Goal: Information Seeking & Learning: Learn about a topic

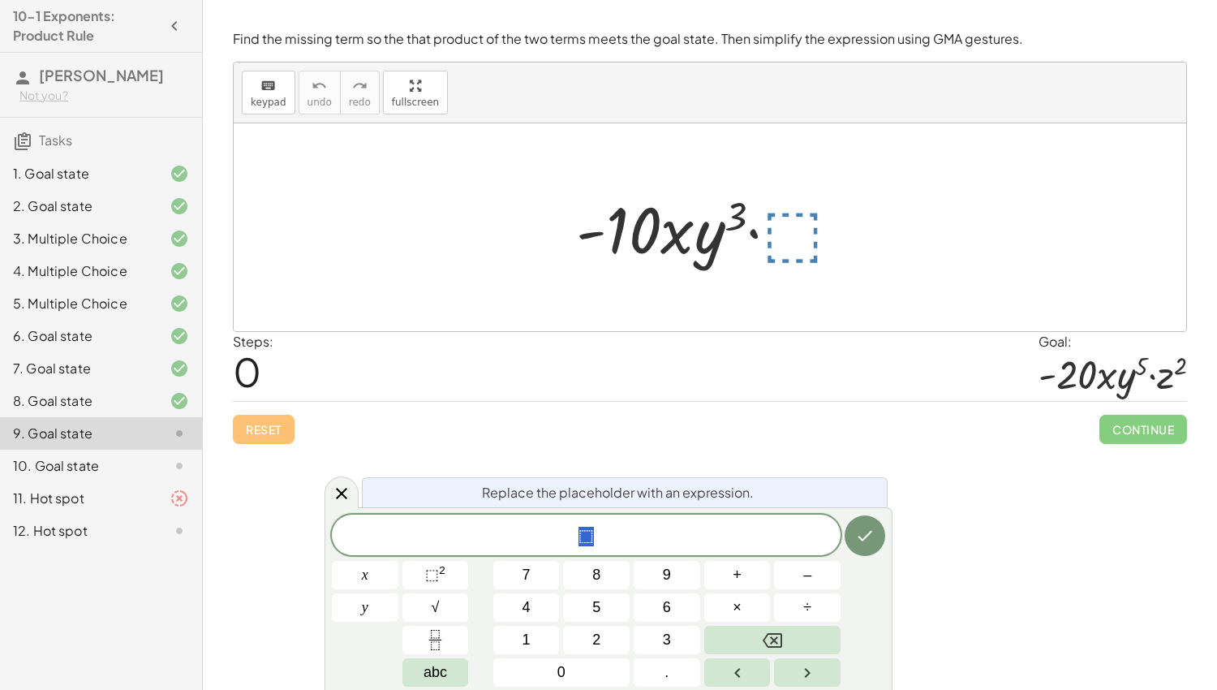
click at [741, 539] on span "⬚" at bounding box center [586, 536] width 509 height 23
click at [435, 576] on span "⬚" at bounding box center [432, 574] width 14 height 16
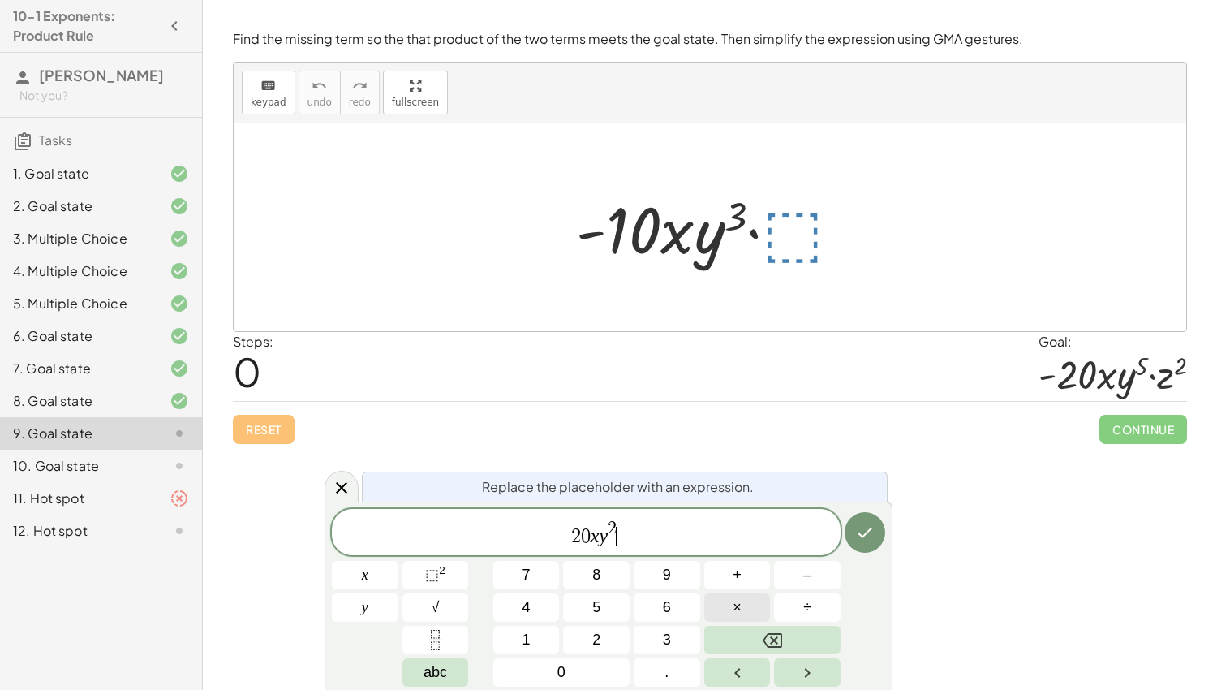
click at [748, 604] on button "×" at bounding box center [737, 607] width 67 height 28
click at [425, 567] on span "⬚" at bounding box center [432, 574] width 14 height 16
click at [870, 536] on icon "Done" at bounding box center [864, 531] width 19 height 19
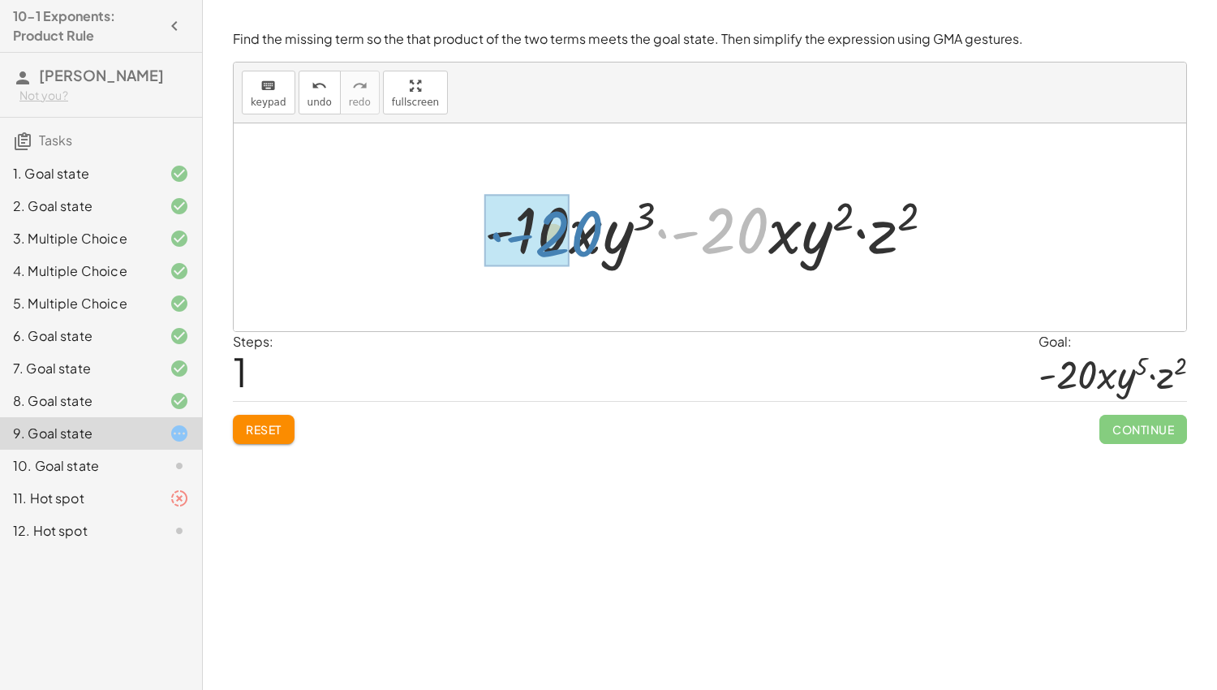
drag, startPoint x: 750, startPoint y: 241, endPoint x: 576, endPoint y: 241, distance: 174.4
click at [576, 241] on div at bounding box center [715, 228] width 479 height 84
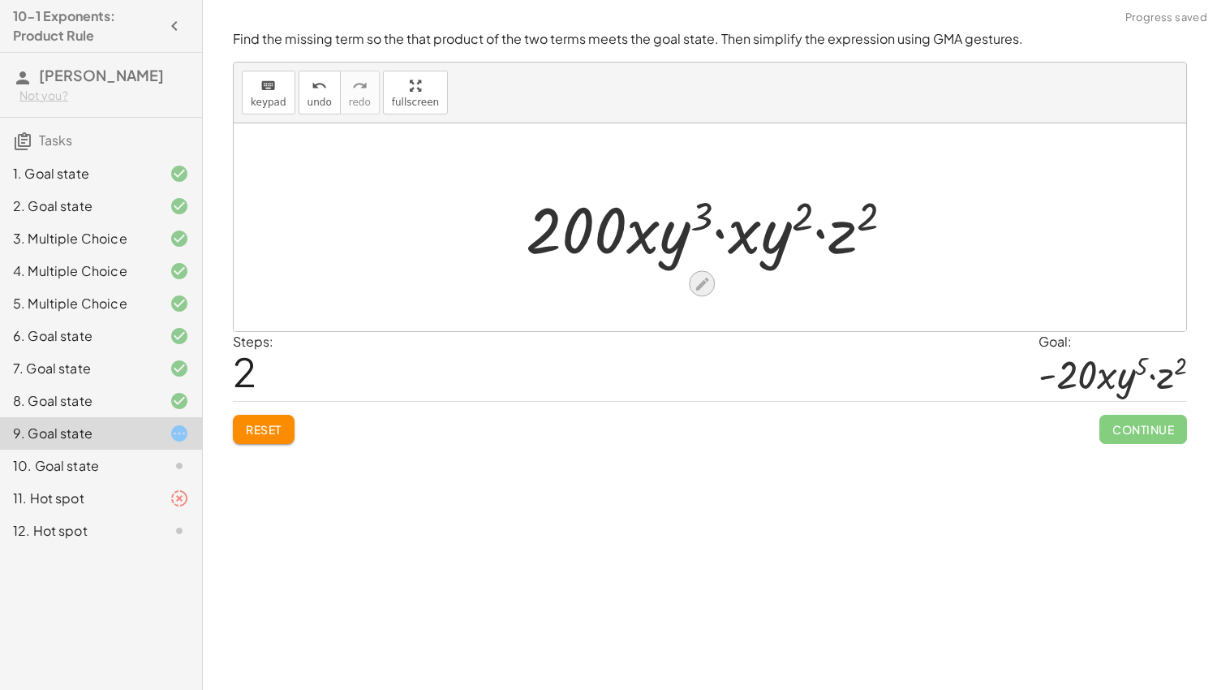
click at [709, 287] on icon at bounding box center [702, 283] width 17 height 17
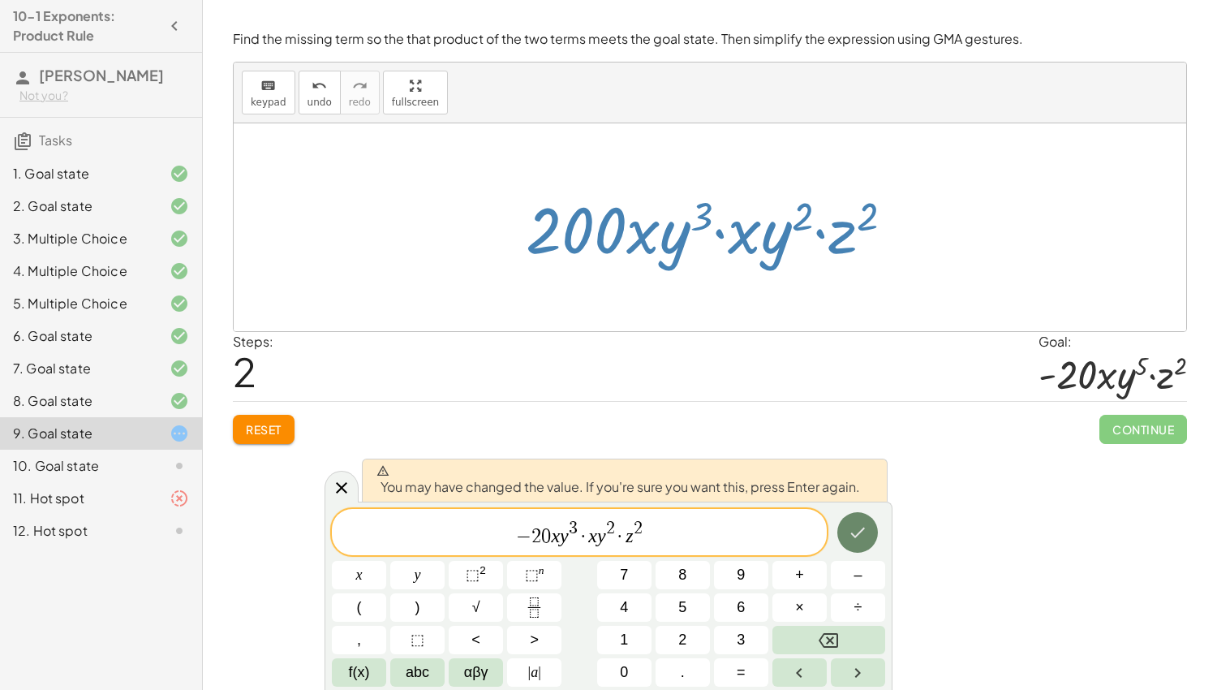
click at [849, 532] on icon "Done" at bounding box center [857, 531] width 19 height 19
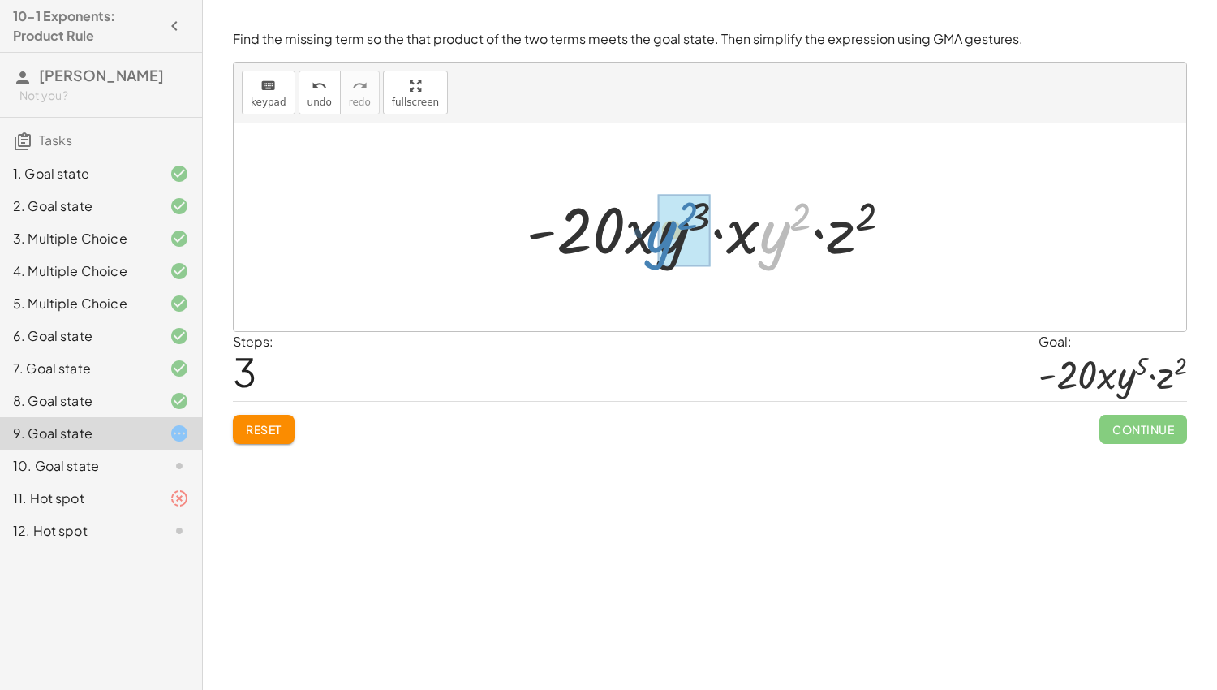
drag, startPoint x: 759, startPoint y: 244, endPoint x: 651, endPoint y: 244, distance: 108.7
click at [651, 244] on div at bounding box center [715, 228] width 394 height 84
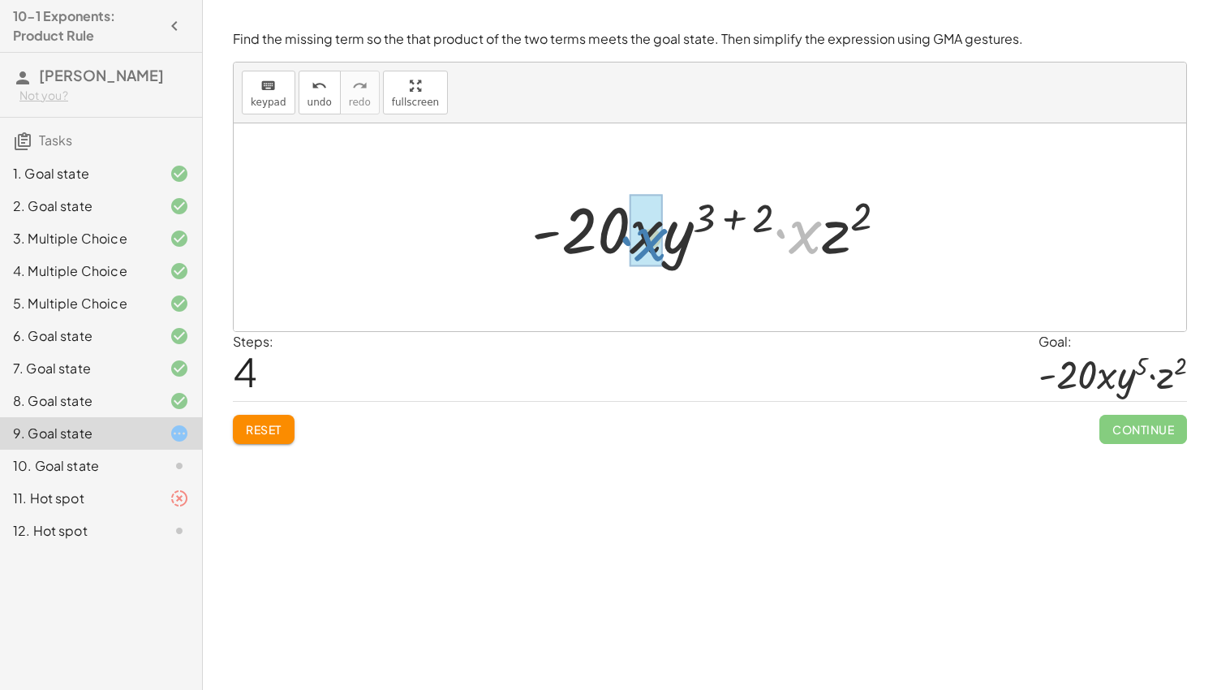
drag, startPoint x: 802, startPoint y: 235, endPoint x: 647, endPoint y: 239, distance: 155.0
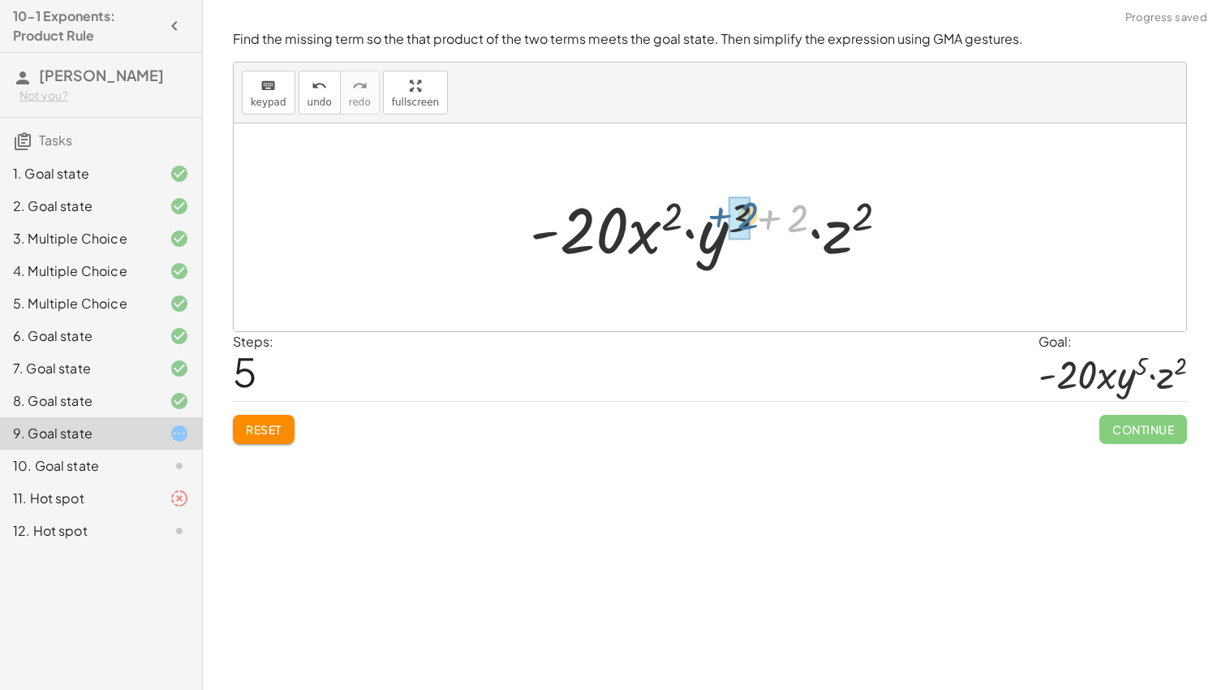
drag, startPoint x: 793, startPoint y: 220, endPoint x: 744, endPoint y: 217, distance: 49.5
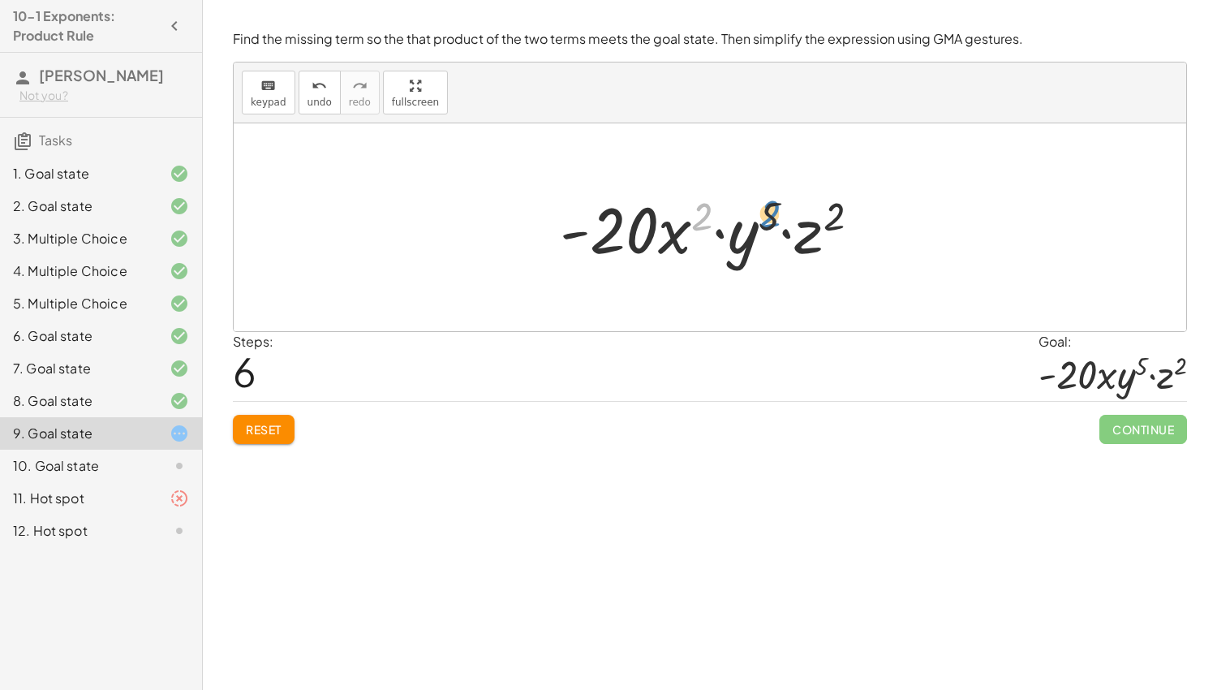
drag, startPoint x: 704, startPoint y: 213, endPoint x: 774, endPoint y: 210, distance: 69.8
click at [774, 210] on div at bounding box center [716, 228] width 329 height 84
click at [698, 282] on icon at bounding box center [702, 283] width 13 height 13
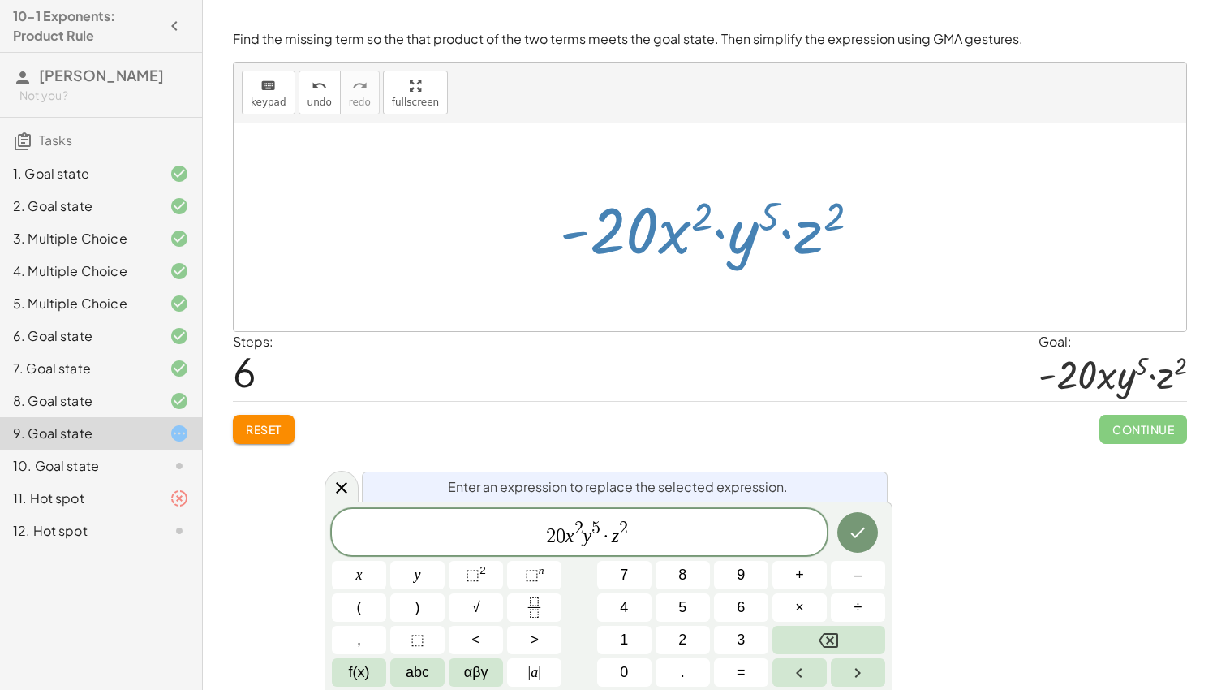
click at [584, 525] on var "y" at bounding box center [587, 535] width 9 height 21
click at [581, 539] on span "− 2 0 x ​ y 5 · z 2" at bounding box center [579, 532] width 495 height 29
click at [585, 536] on var "y" at bounding box center [586, 535] width 9 height 21
click at [857, 538] on icon "Done" at bounding box center [857, 531] width 19 height 19
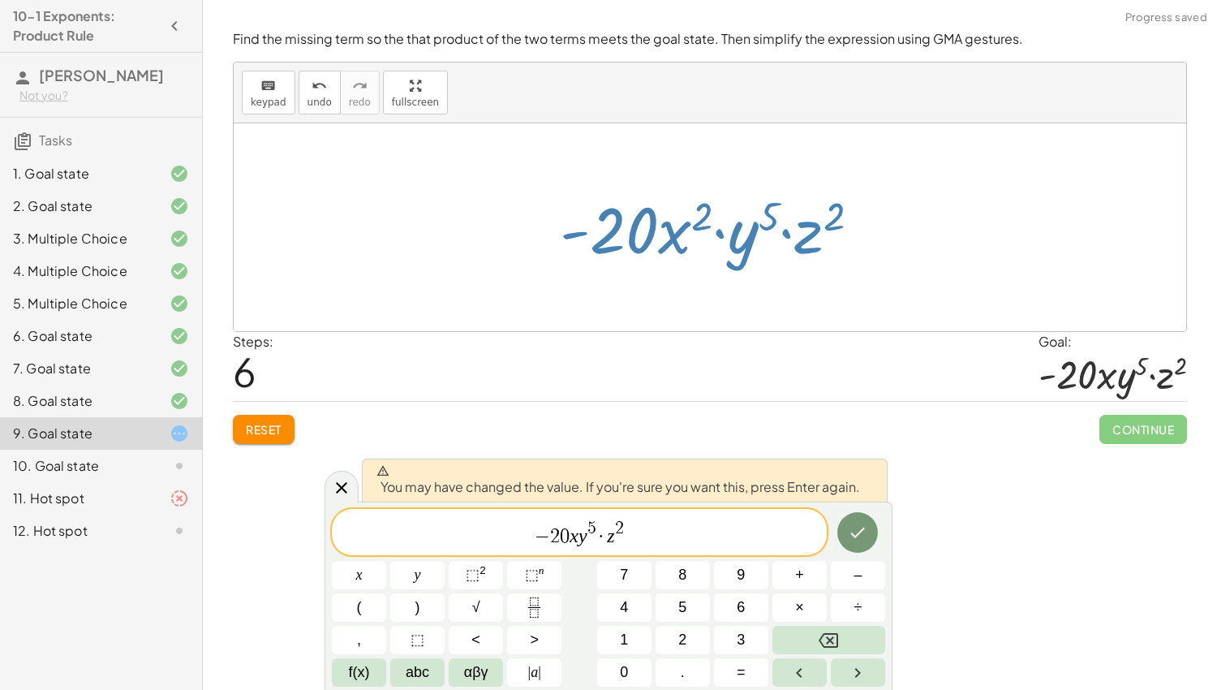
click at [784, 531] on span "− 2 0 x ​ y 5 · z 2" at bounding box center [579, 532] width 495 height 29
click at [863, 535] on icon "Done" at bounding box center [857, 531] width 19 height 19
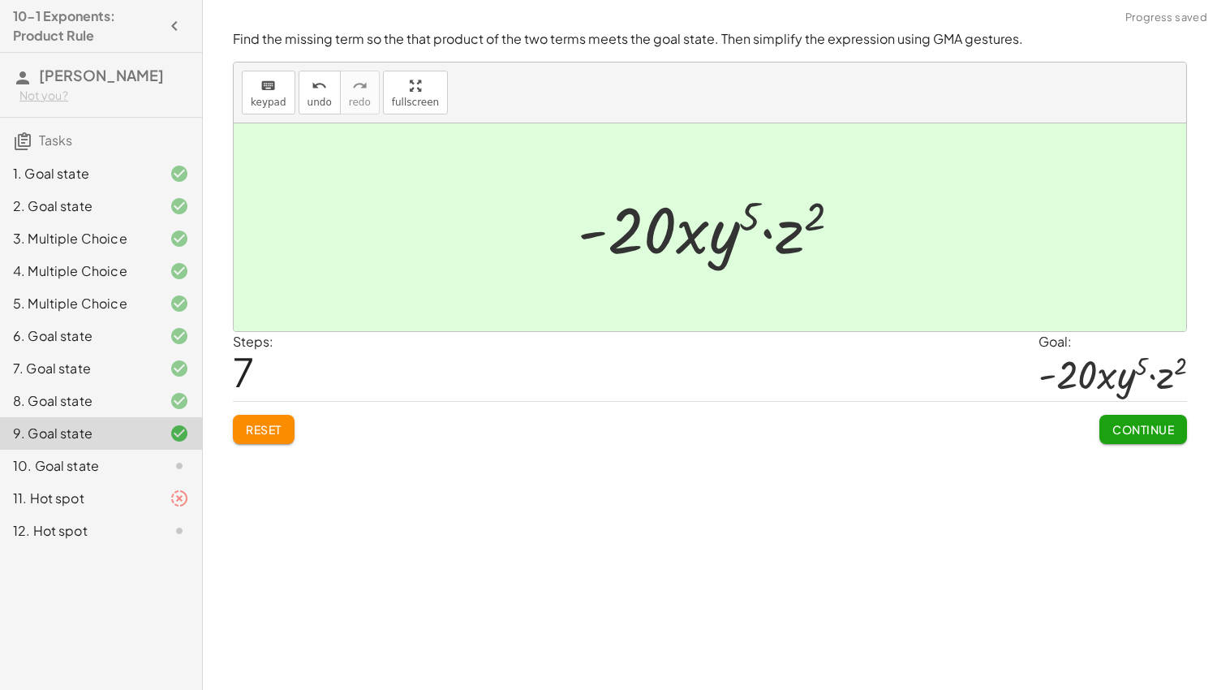
click at [1112, 431] on span "Continue" at bounding box center [1143, 429] width 62 height 15
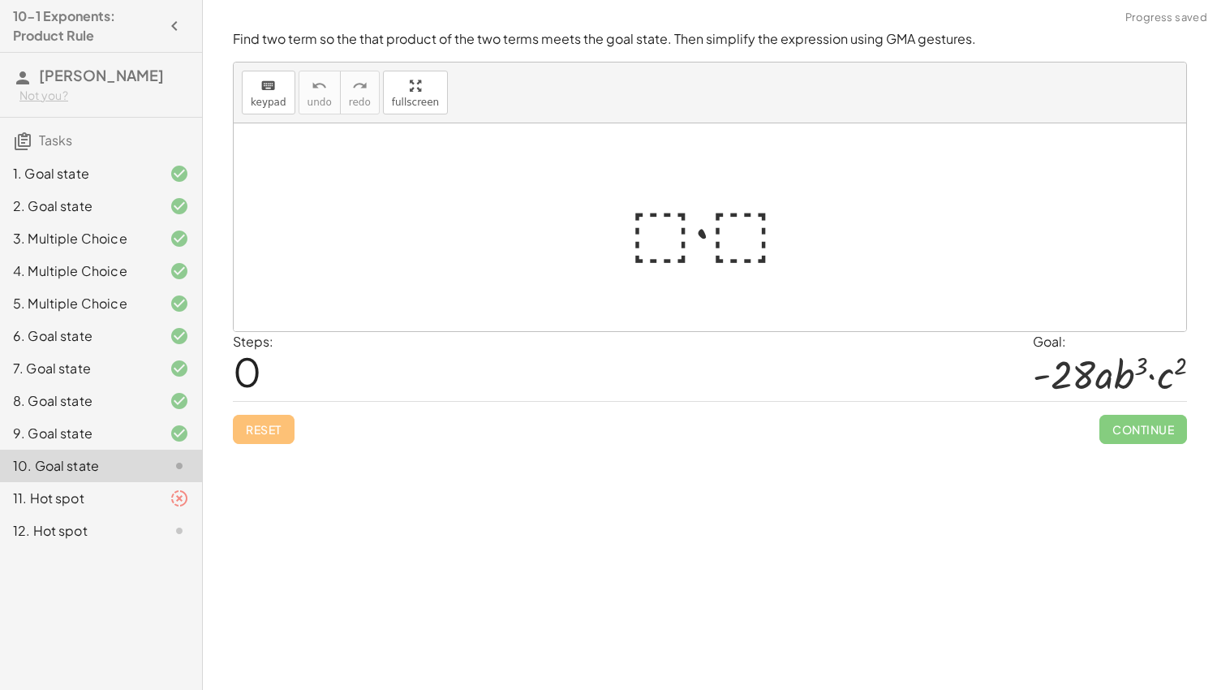
click at [644, 219] on div at bounding box center [716, 228] width 190 height 84
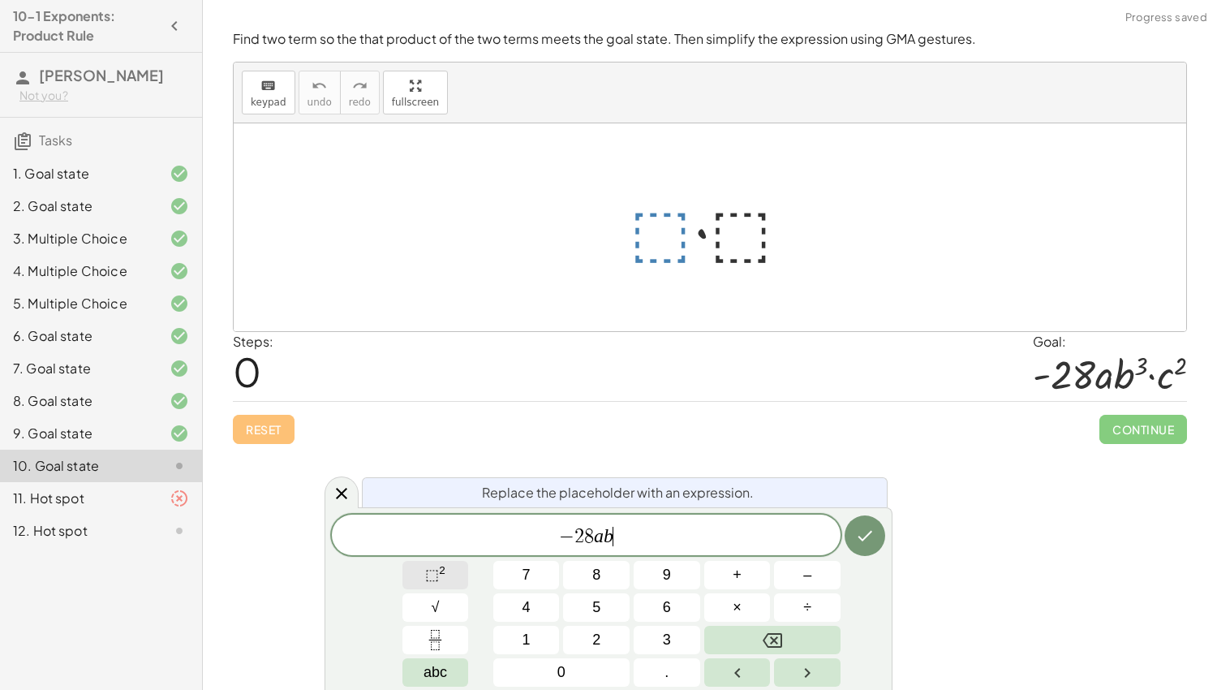
click at [447, 577] on button "⬚ 2" at bounding box center [435, 575] width 67 height 28
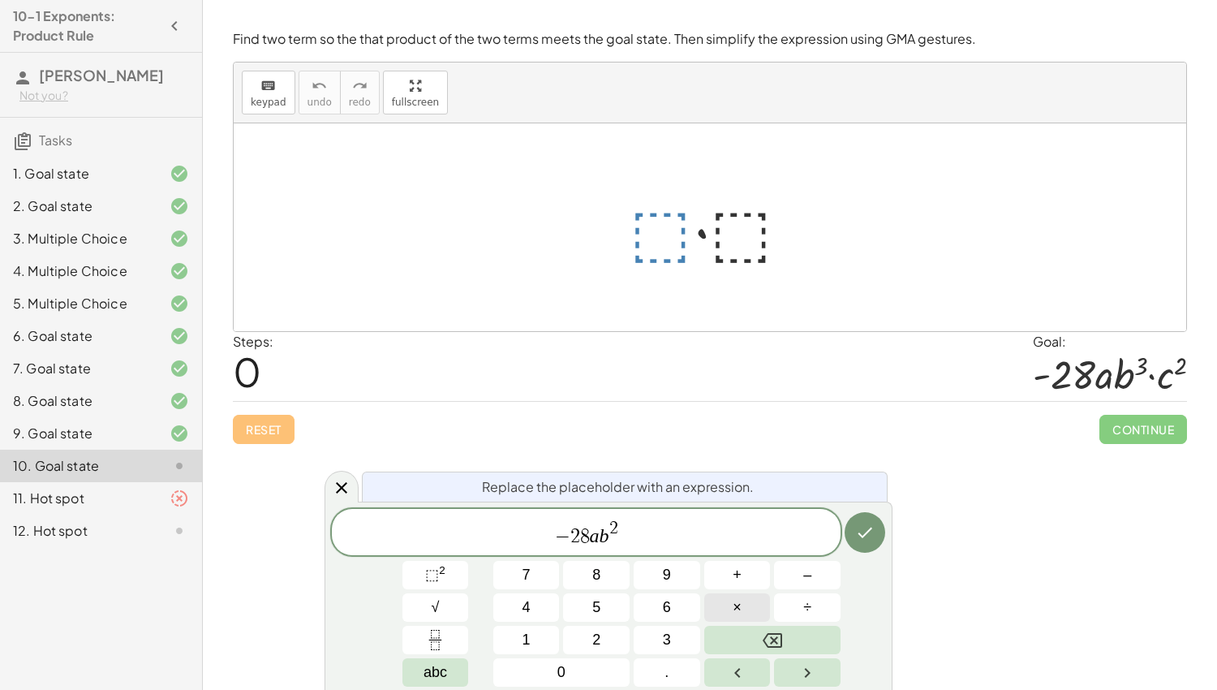
click at [750, 607] on button "×" at bounding box center [737, 607] width 67 height 28
click at [443, 569] on sup "2" at bounding box center [442, 570] width 6 height 12
click at [865, 537] on icon "Done" at bounding box center [864, 531] width 19 height 19
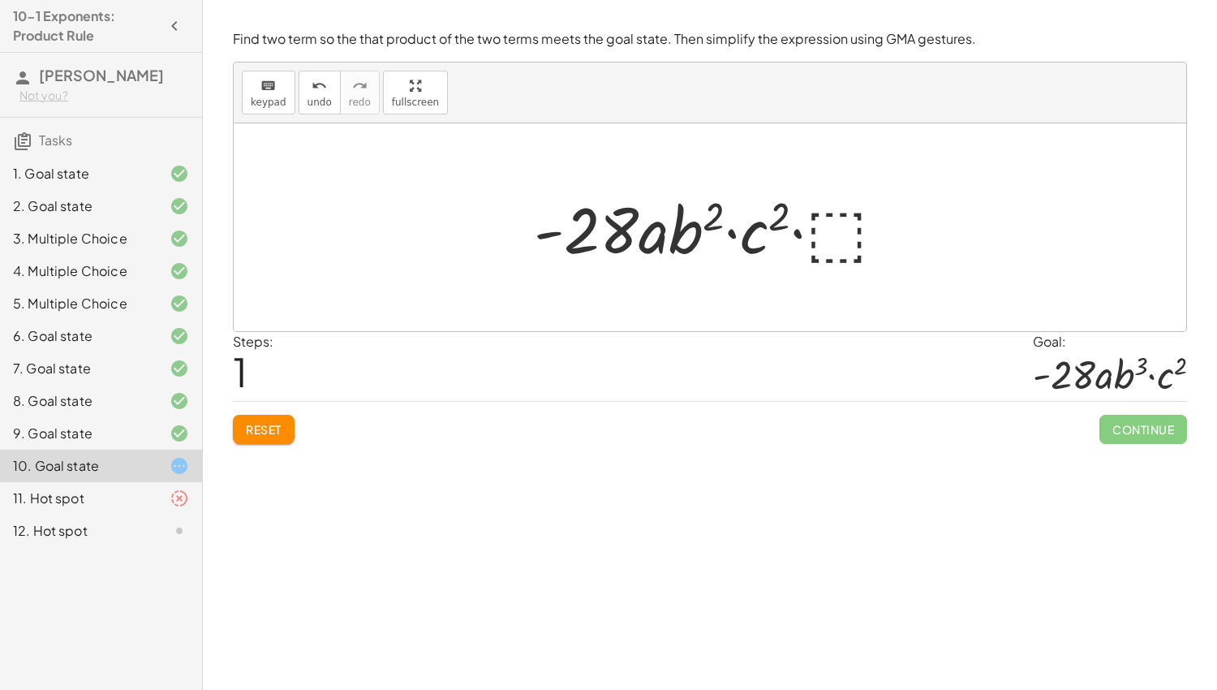
click at [836, 239] on div at bounding box center [716, 228] width 381 height 84
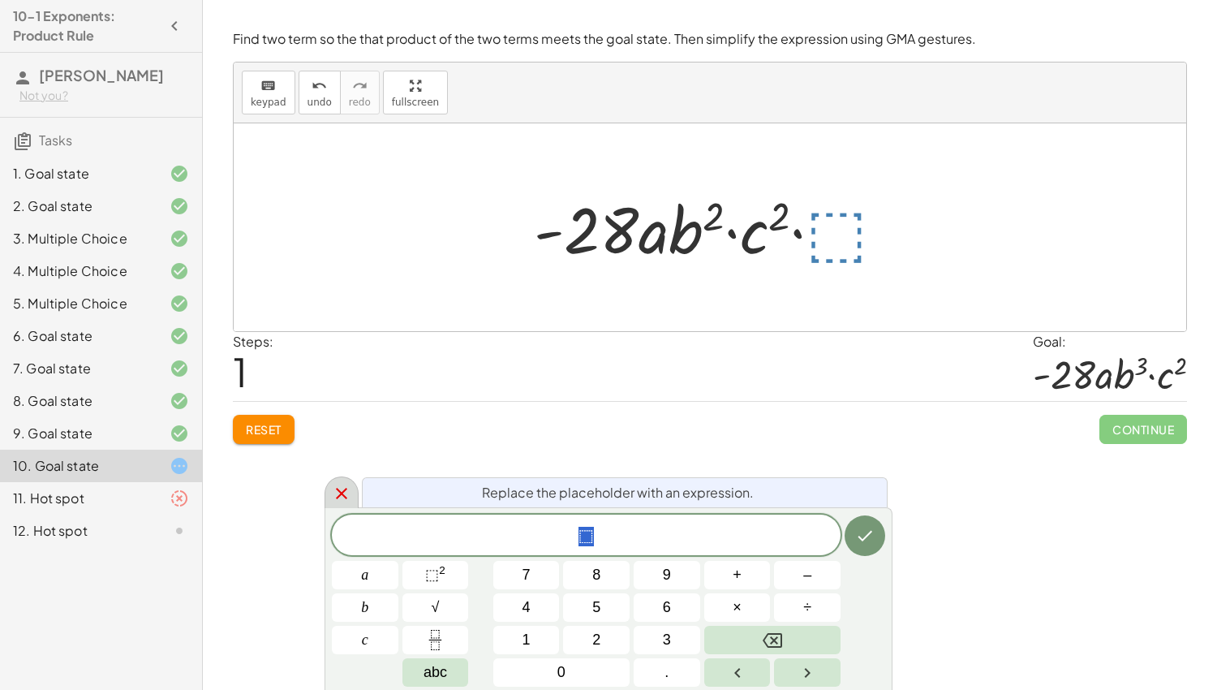
click at [329, 500] on div at bounding box center [341, 492] width 34 height 32
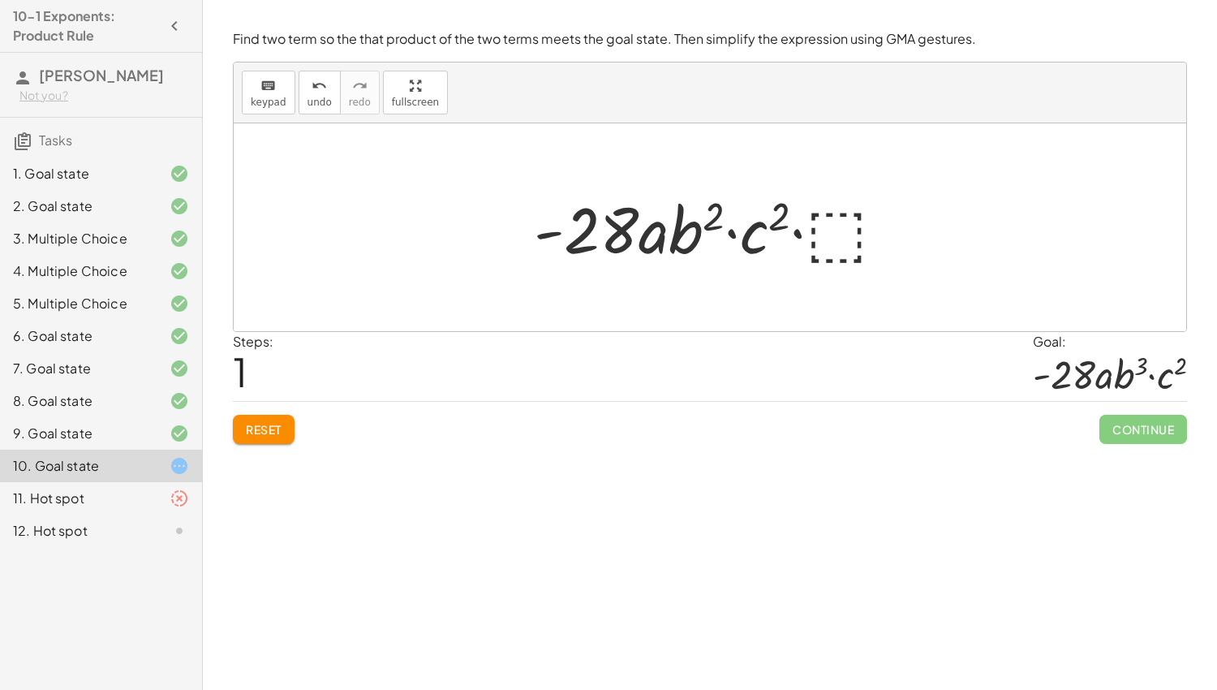
click at [256, 427] on span "Reset" at bounding box center [264, 429] width 36 height 15
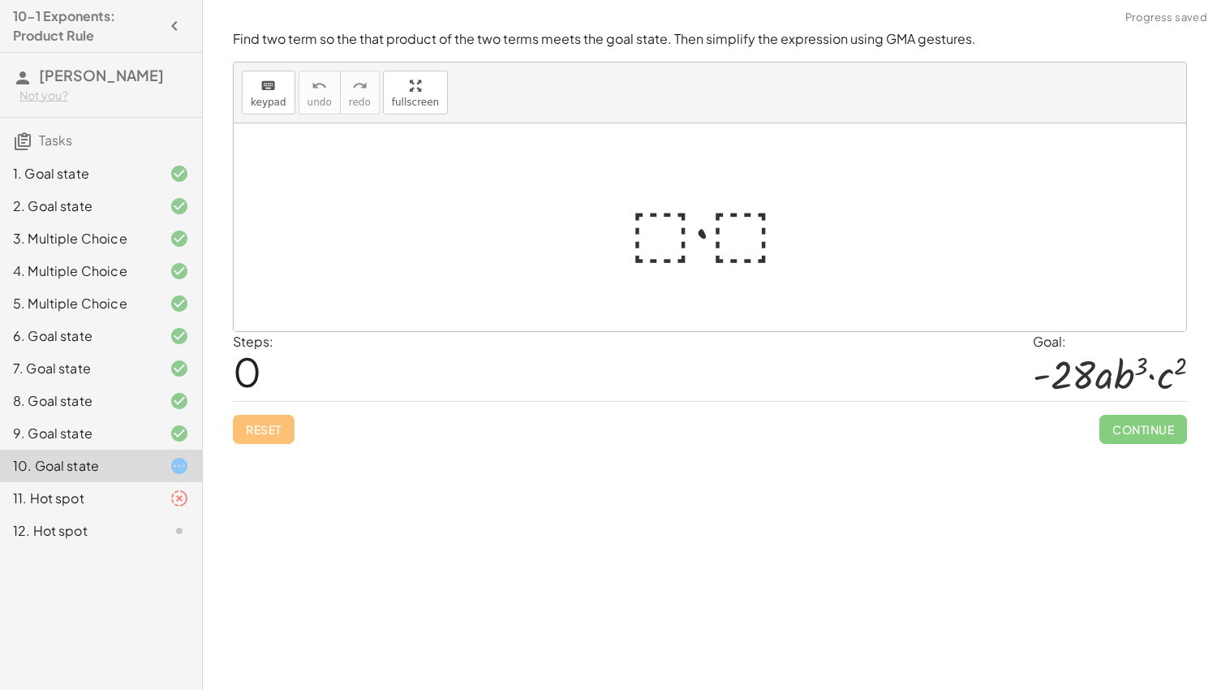
click at [664, 217] on div at bounding box center [716, 228] width 190 height 84
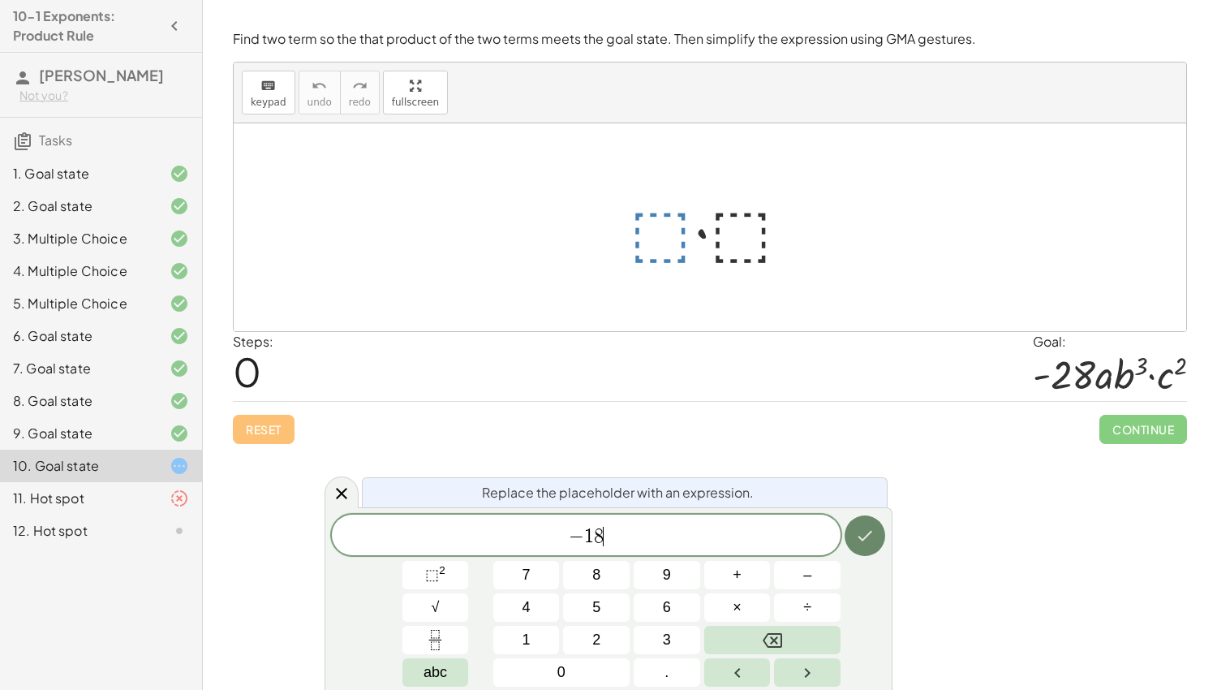
click at [873, 529] on icon "Done" at bounding box center [864, 535] width 19 height 19
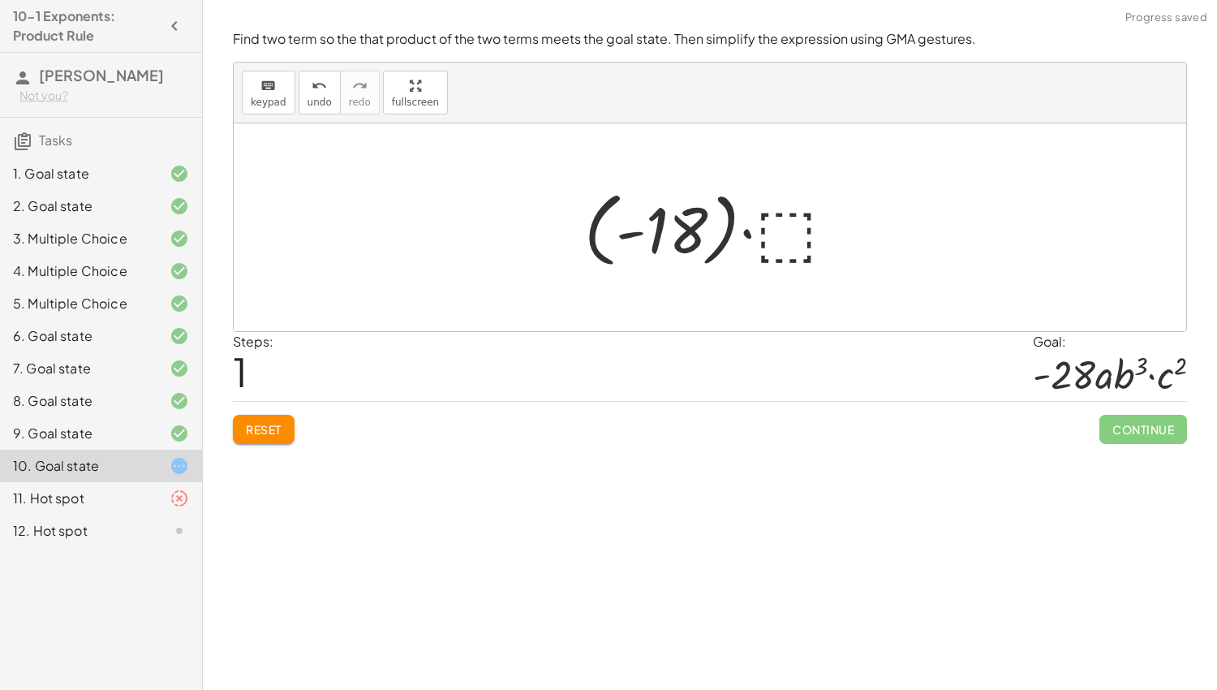
click at [780, 225] on div at bounding box center [716, 228] width 281 height 90
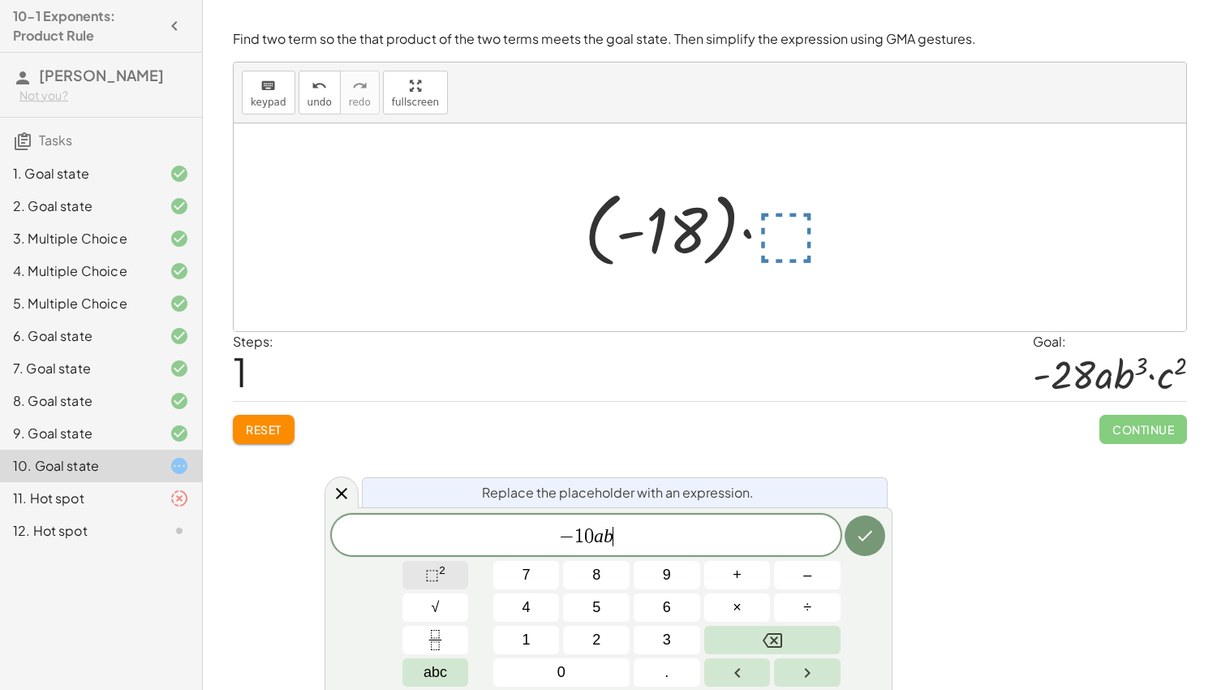
click at [454, 568] on button "⬚ 2" at bounding box center [435, 575] width 67 height 28
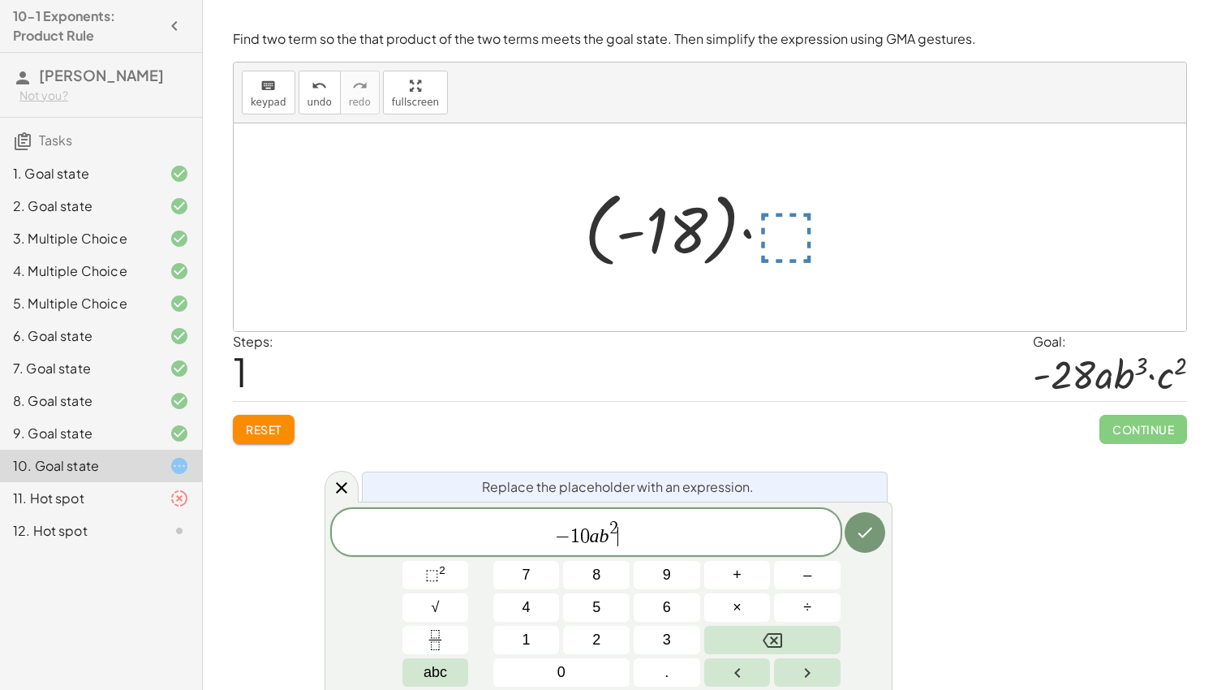
click at [618, 530] on span "− 1 0 a b 2 ​" at bounding box center [586, 532] width 509 height 29
click at [617, 524] on span "2" at bounding box center [613, 529] width 9 height 18
click at [625, 539] on span "− 1 0 a b 3 ​" at bounding box center [586, 532] width 509 height 29
click at [736, 608] on span "×" at bounding box center [737, 607] width 9 height 22
click at [439, 583] on span "⬚ 2" at bounding box center [435, 575] width 20 height 22
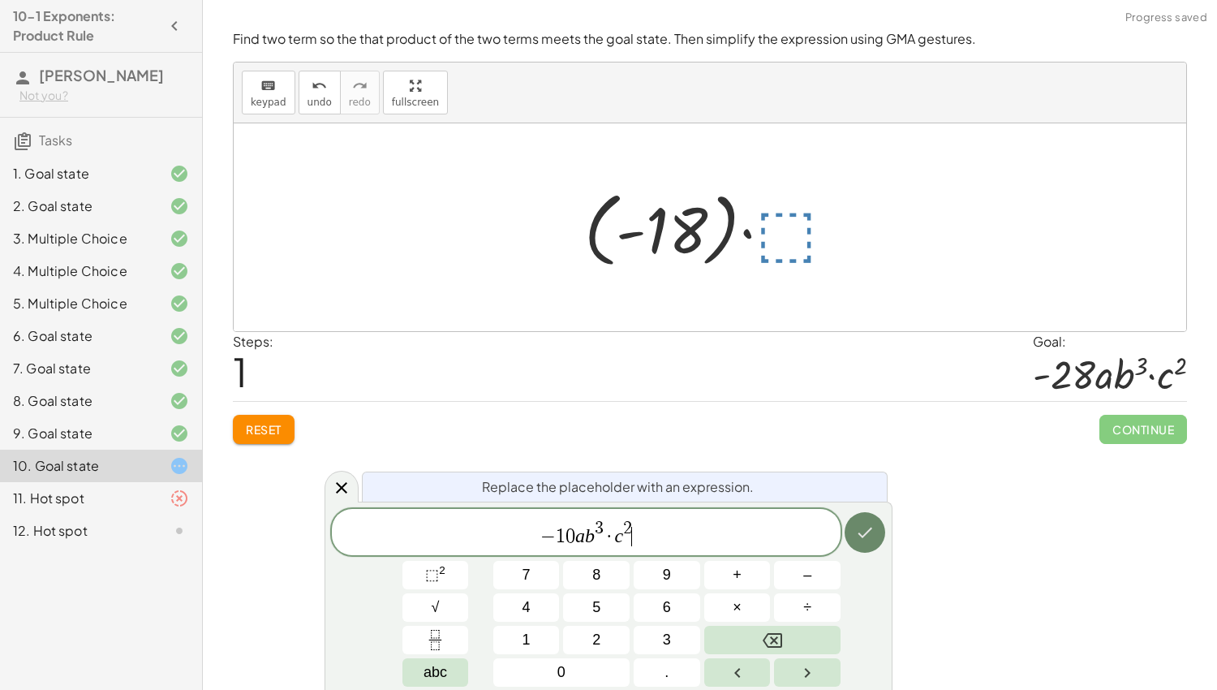
click at [864, 541] on button "Done" at bounding box center [864, 532] width 41 height 41
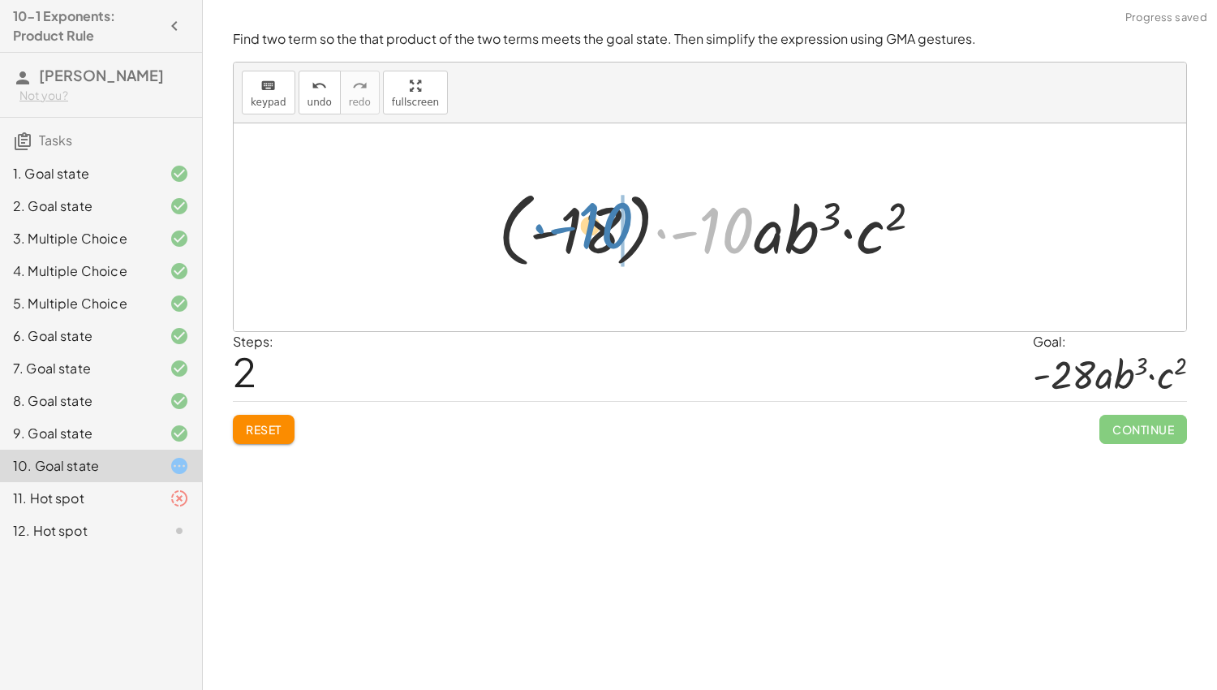
drag, startPoint x: 737, startPoint y: 227, endPoint x: 613, endPoint y: 221, distance: 123.4
click at [613, 221] on div at bounding box center [716, 228] width 453 height 90
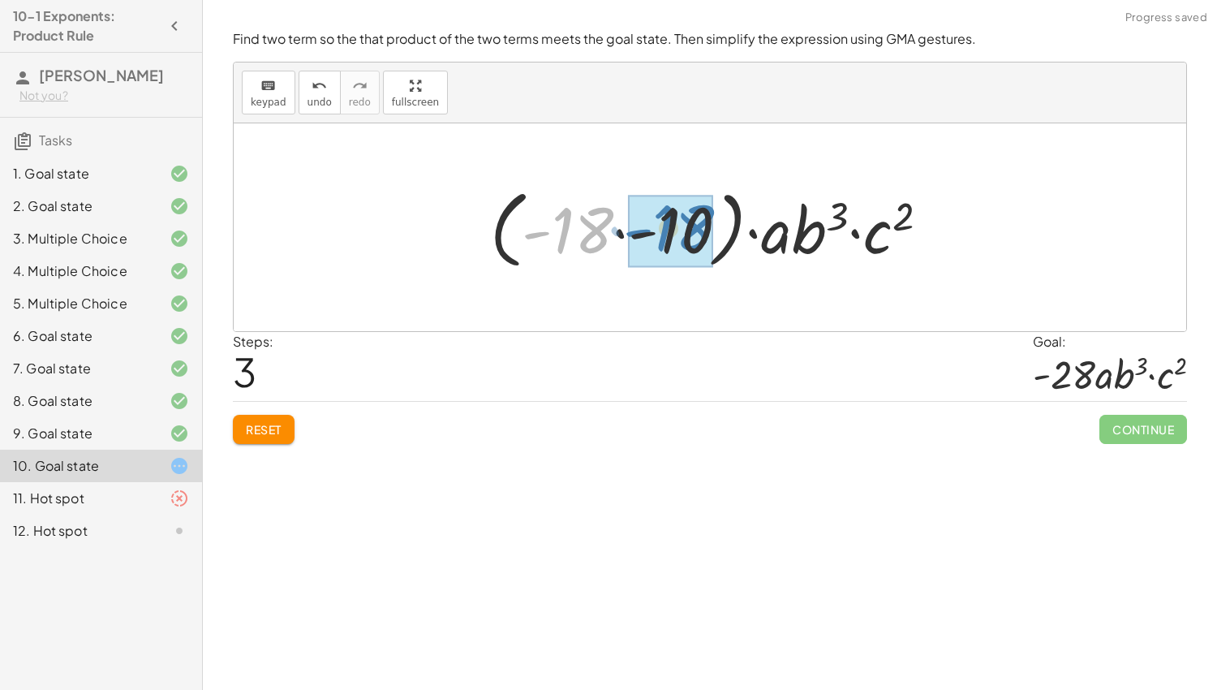
drag, startPoint x: 578, startPoint y: 223, endPoint x: 680, endPoint y: 219, distance: 101.5
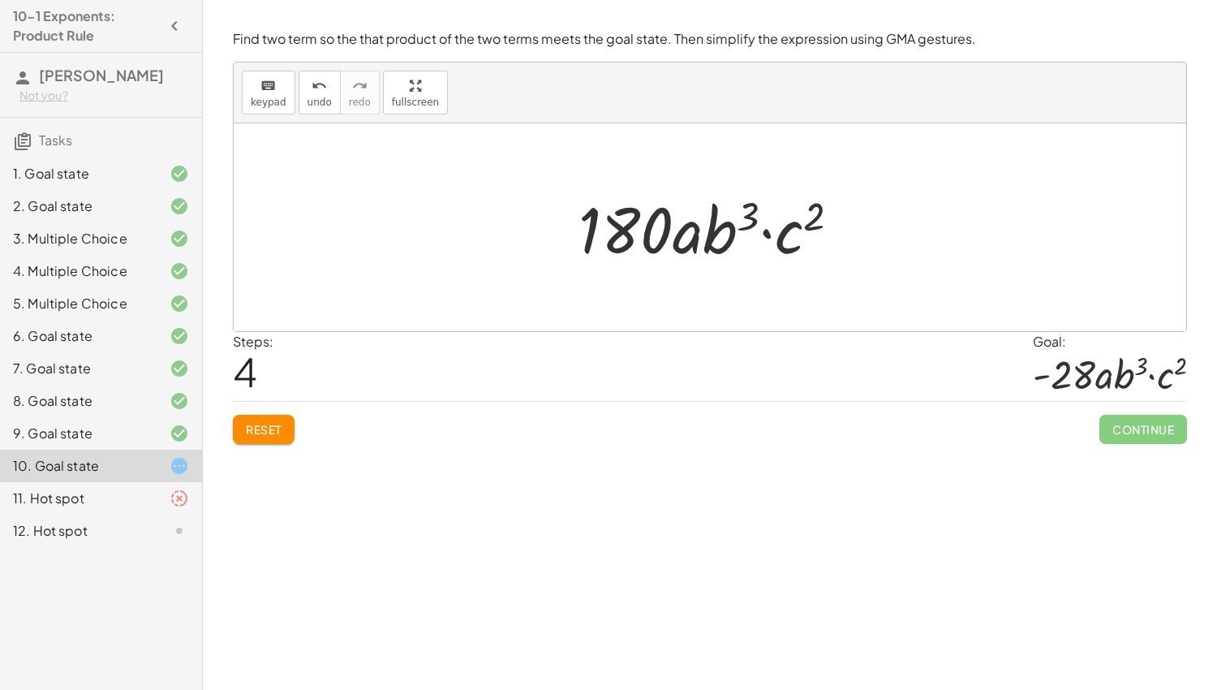
click at [256, 426] on span "Reset" at bounding box center [264, 429] width 36 height 15
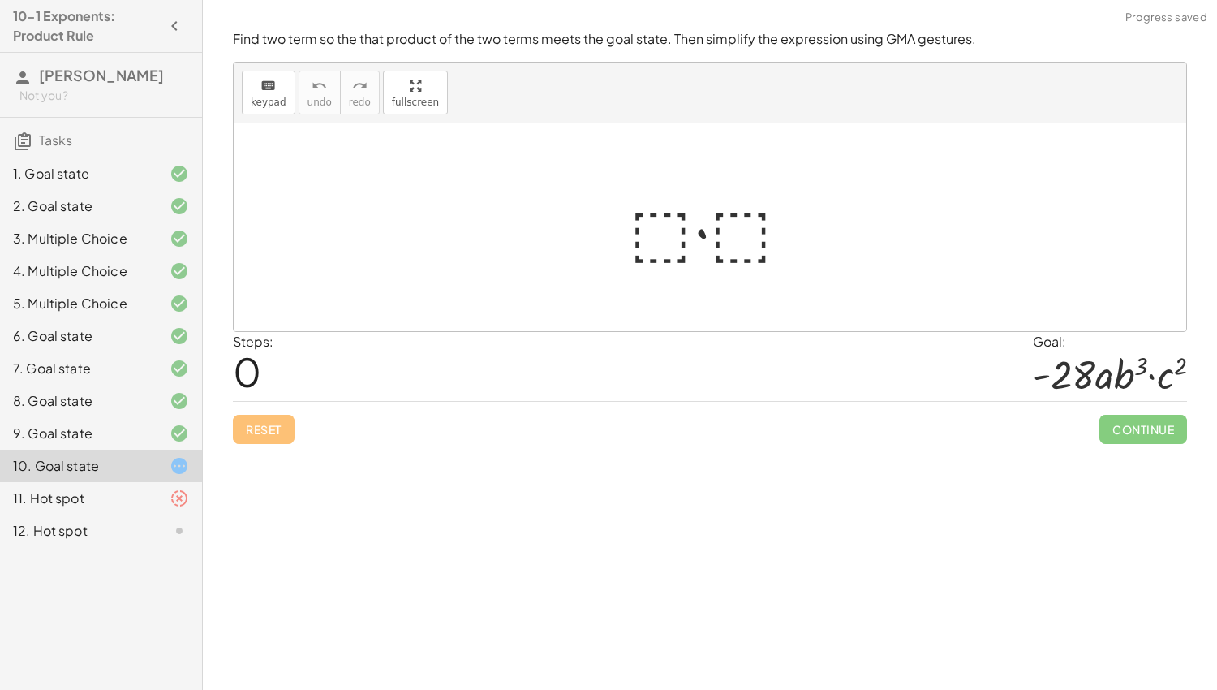
click at [652, 230] on div at bounding box center [716, 228] width 190 height 84
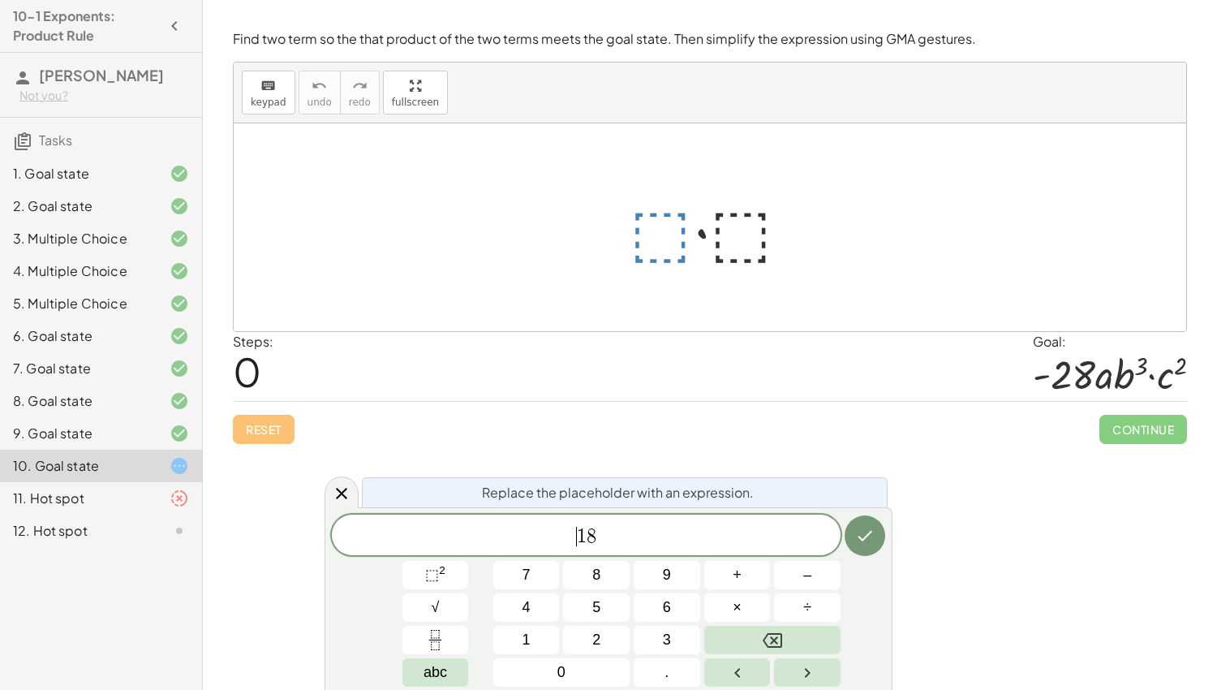
click at [578, 538] on span "1" at bounding box center [582, 535] width 10 height 19
click at [861, 544] on icon "Done" at bounding box center [864, 535] width 19 height 19
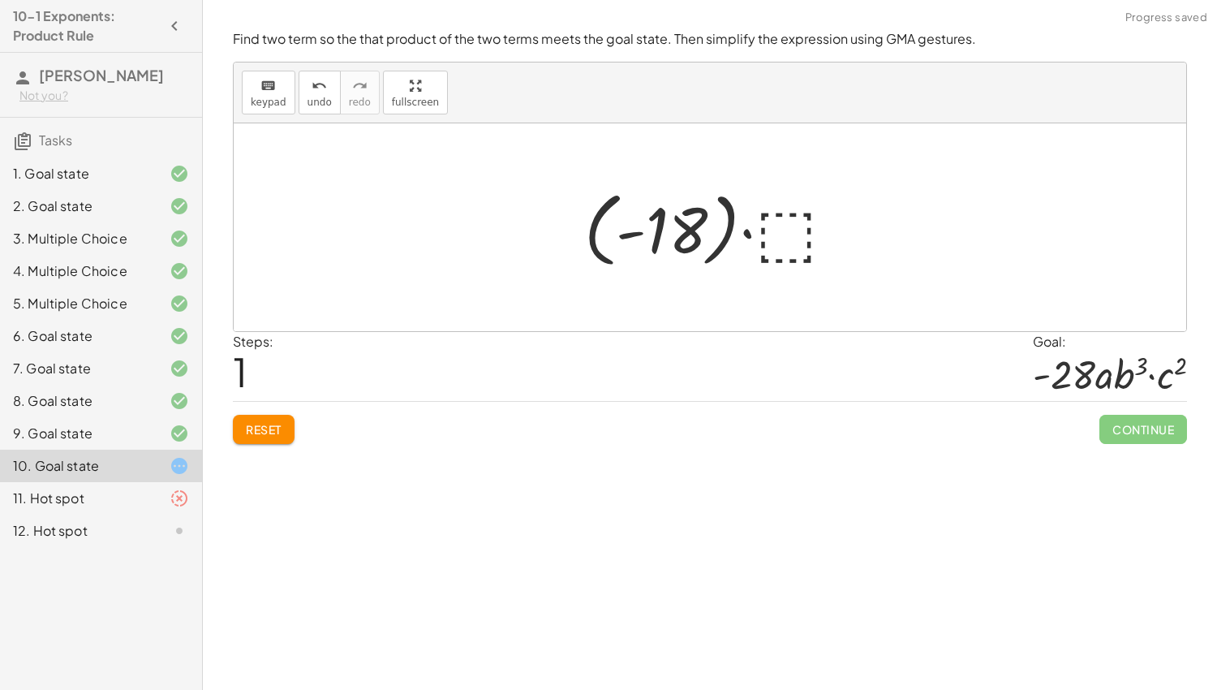
click at [779, 218] on div at bounding box center [716, 228] width 281 height 90
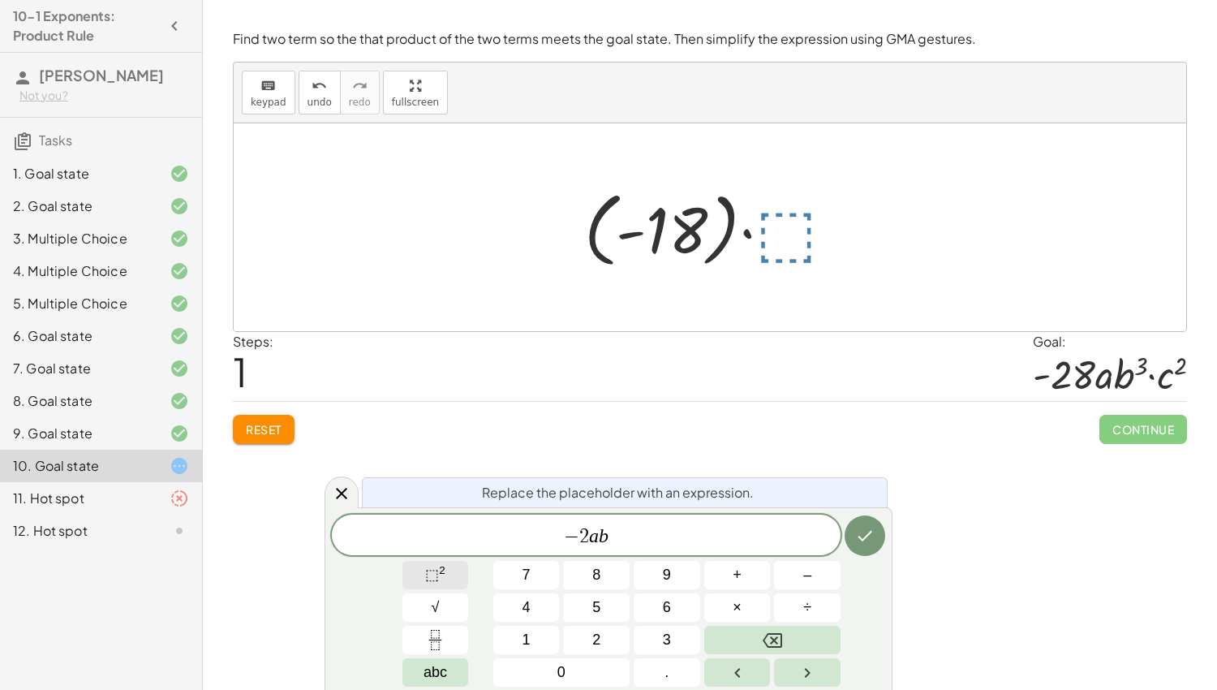
click at [441, 582] on span "⬚ 2" at bounding box center [435, 575] width 20 height 22
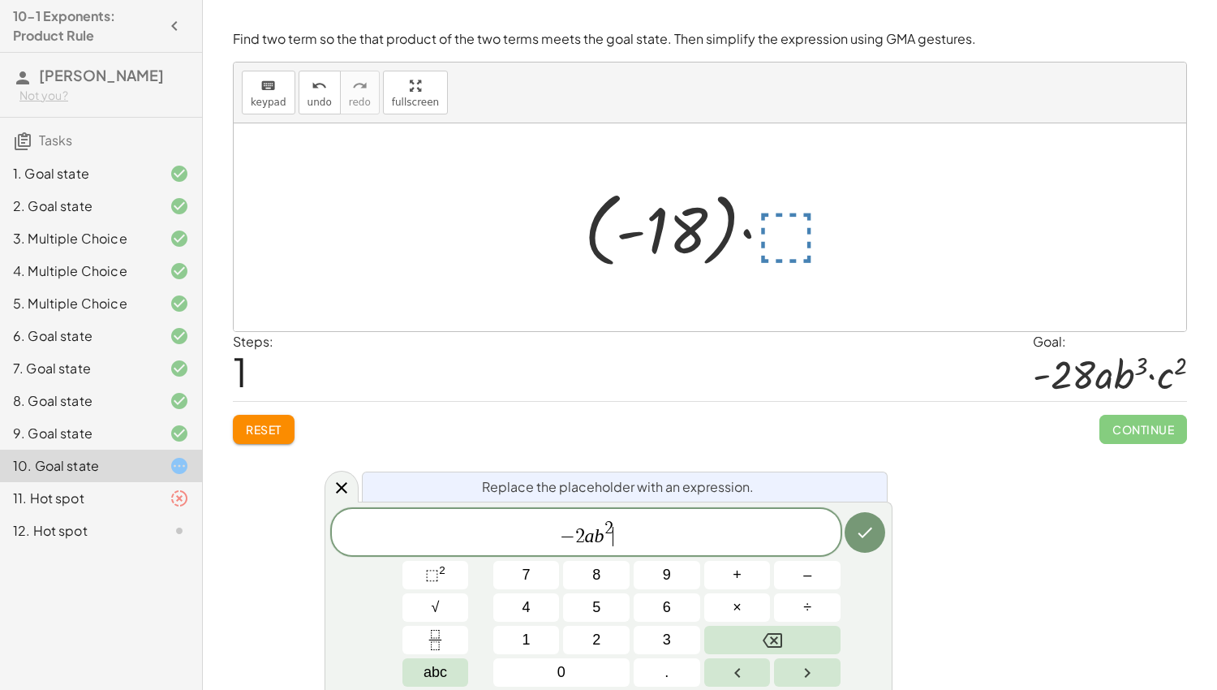
click at [617, 525] on span "− 2 a b 2 ​" at bounding box center [586, 532] width 509 height 29
click at [611, 525] on span "2" at bounding box center [608, 528] width 9 height 18
click at [632, 543] on span "− 2 a b 3 ​" at bounding box center [586, 532] width 509 height 29
click at [740, 612] on span "×" at bounding box center [737, 607] width 9 height 22
click at [415, 577] on button "⬚ 2" at bounding box center [435, 575] width 67 height 28
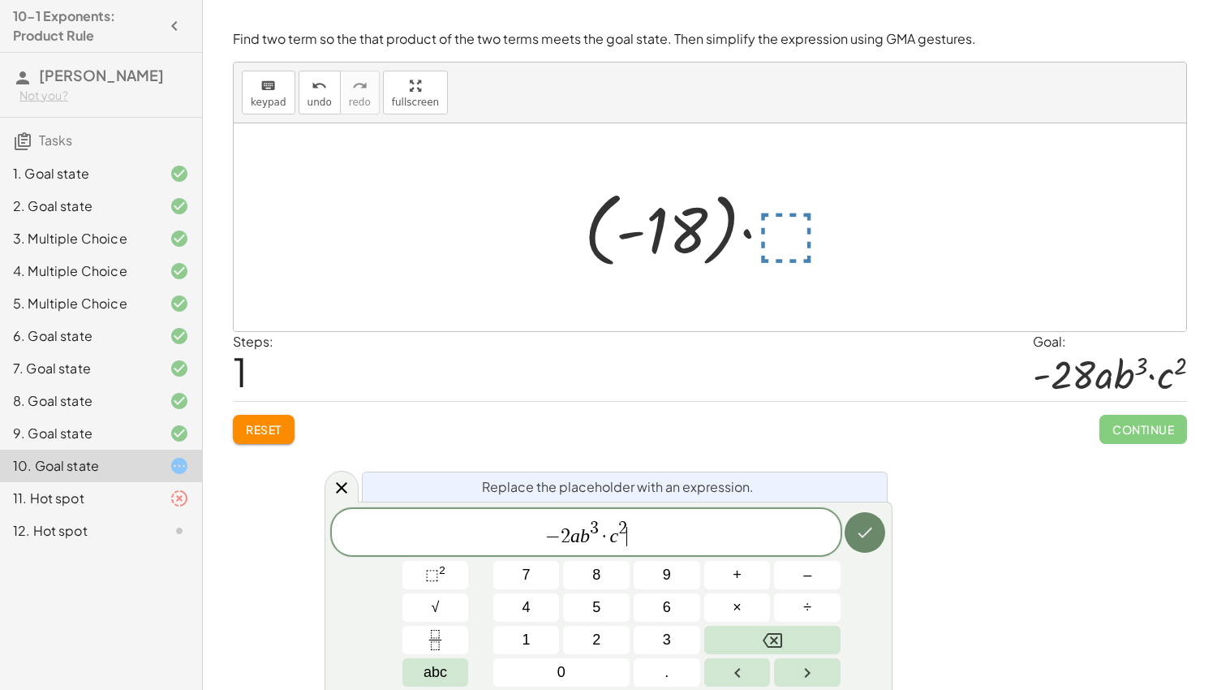
click at [875, 522] on button "Done" at bounding box center [864, 532] width 41 height 41
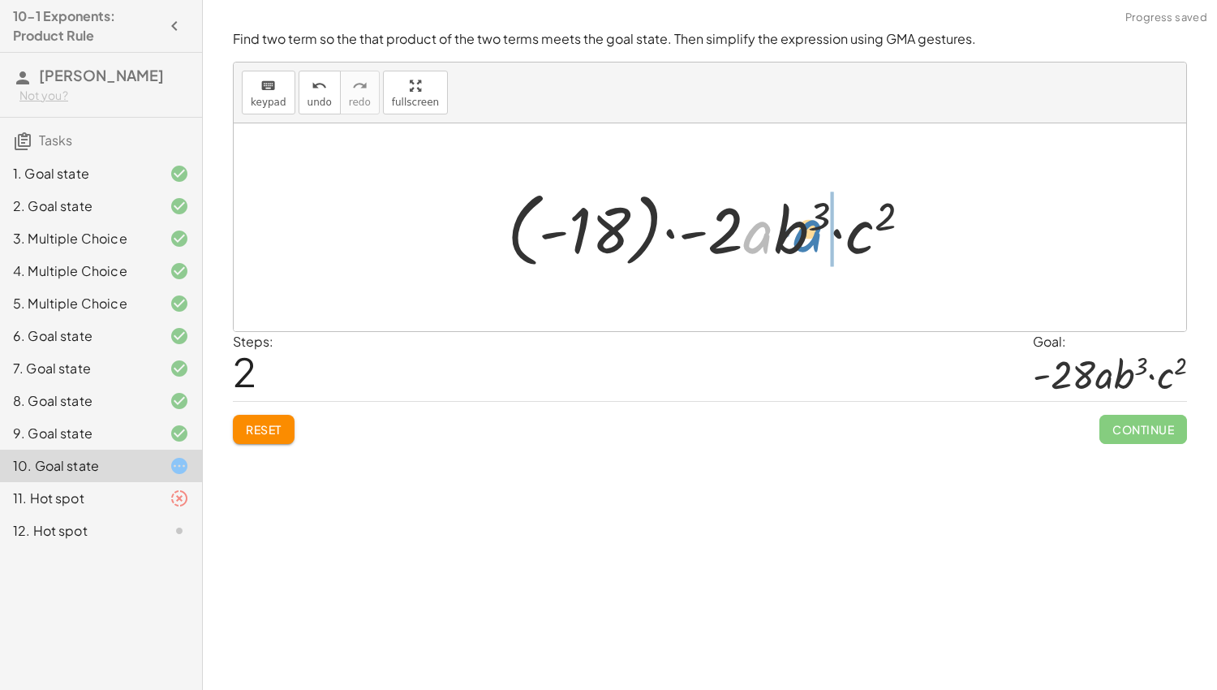
drag, startPoint x: 768, startPoint y: 239, endPoint x: 819, endPoint y: 237, distance: 50.3
click at [819, 237] on div at bounding box center [715, 228] width 433 height 90
drag, startPoint x: 828, startPoint y: 238, endPoint x: 744, endPoint y: 236, distance: 84.4
drag, startPoint x: 728, startPoint y: 246, endPoint x: 609, endPoint y: 239, distance: 119.5
click at [609, 239] on div at bounding box center [715, 228] width 433 height 90
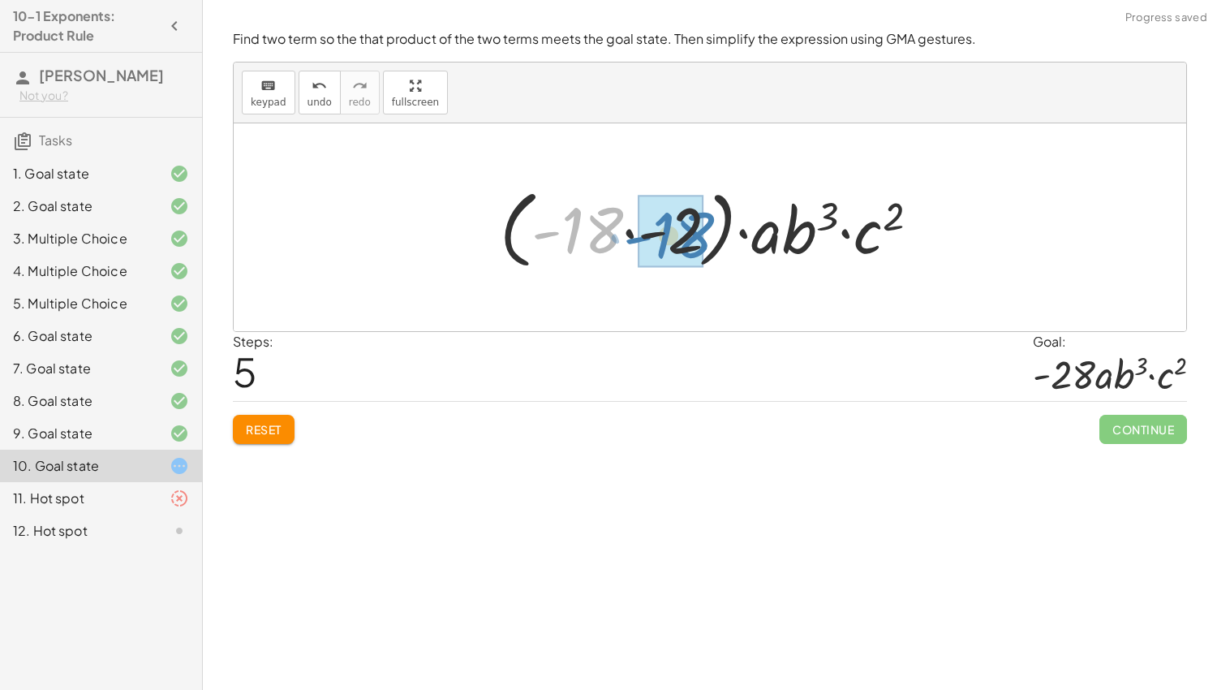
drag, startPoint x: 580, startPoint y: 221, endPoint x: 672, endPoint y: 226, distance: 91.8
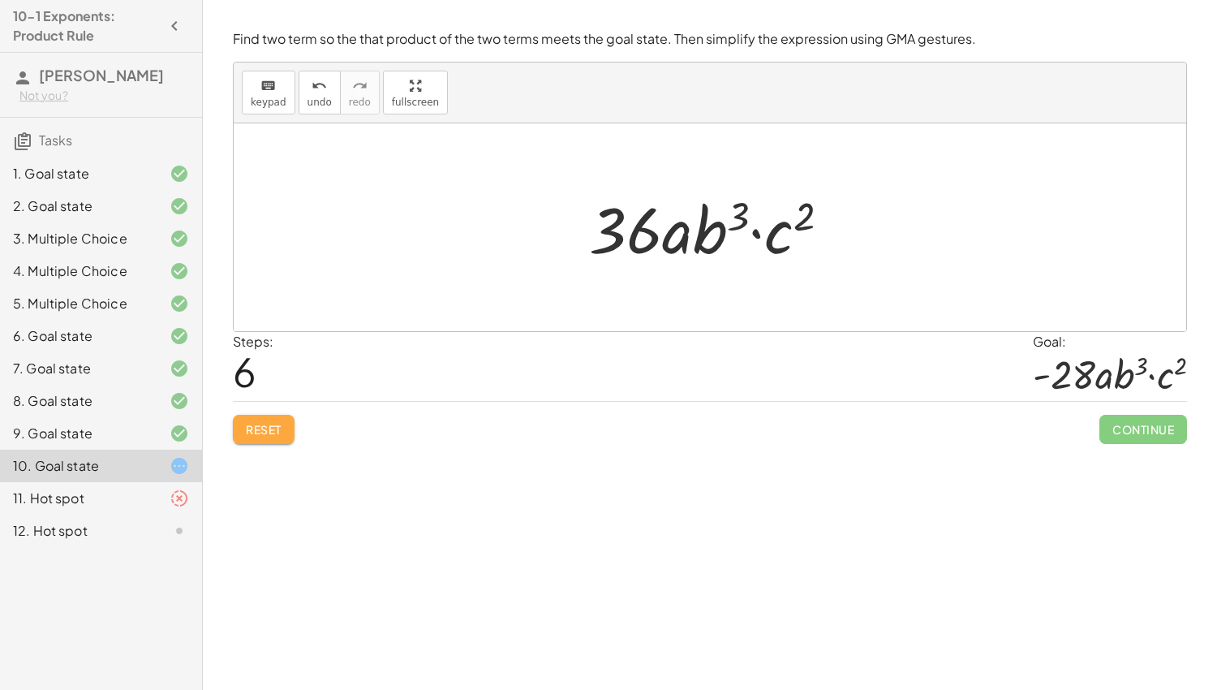
click at [277, 432] on span "Reset" at bounding box center [264, 429] width 36 height 15
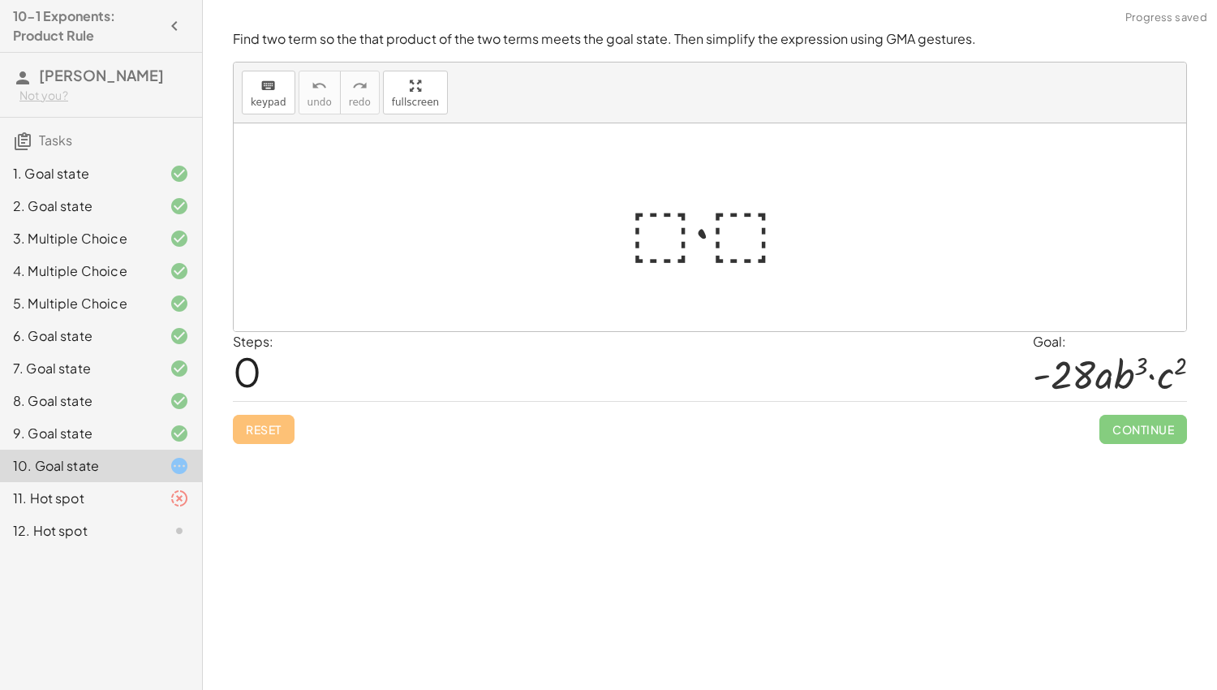
click at [660, 228] on div at bounding box center [716, 228] width 190 height 84
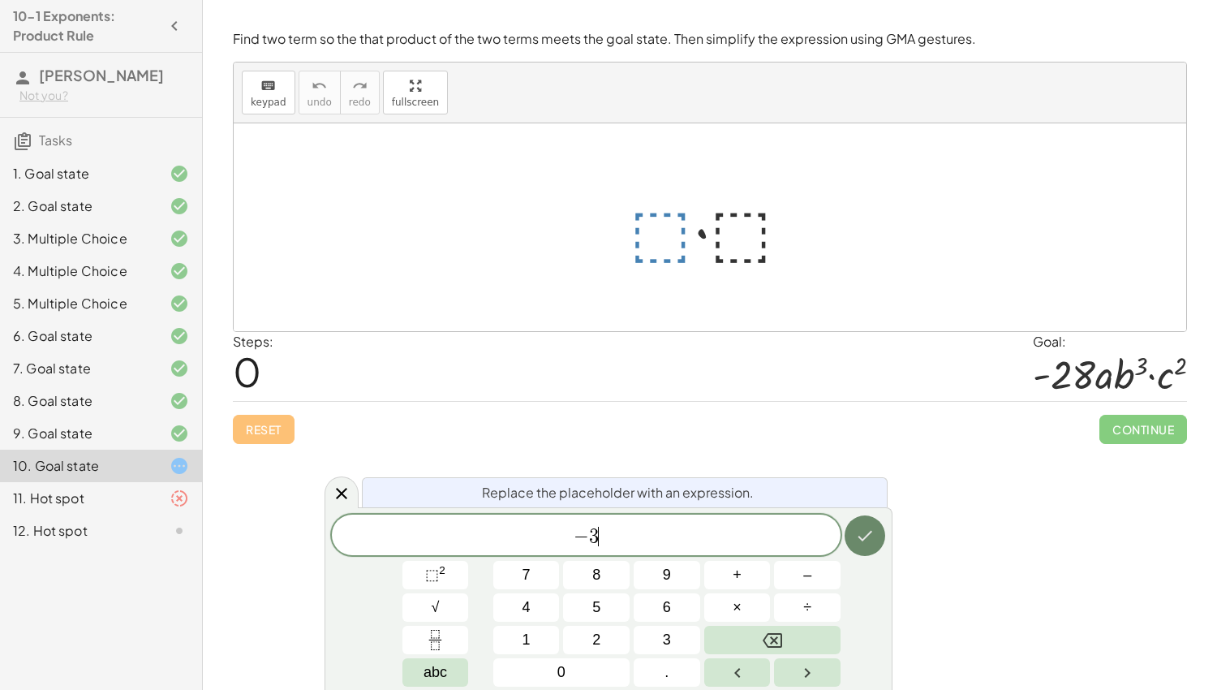
click at [869, 542] on icon "Done" at bounding box center [864, 535] width 19 height 19
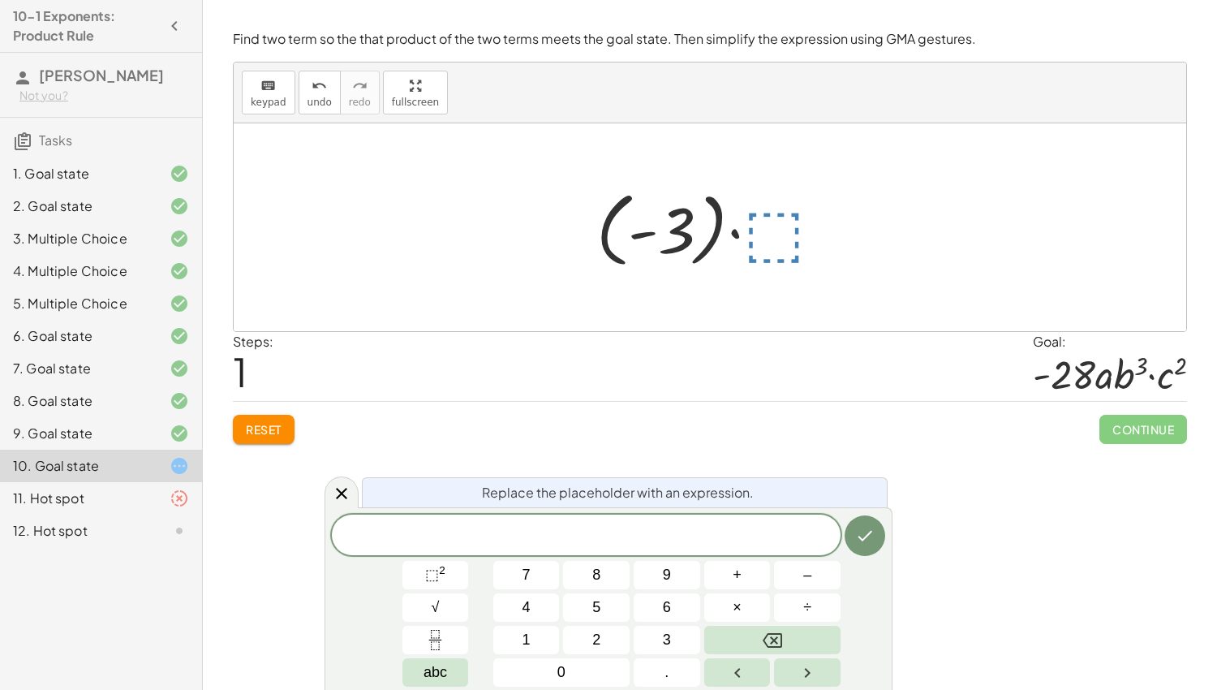
click at [273, 433] on span "Reset" at bounding box center [264, 429] width 36 height 15
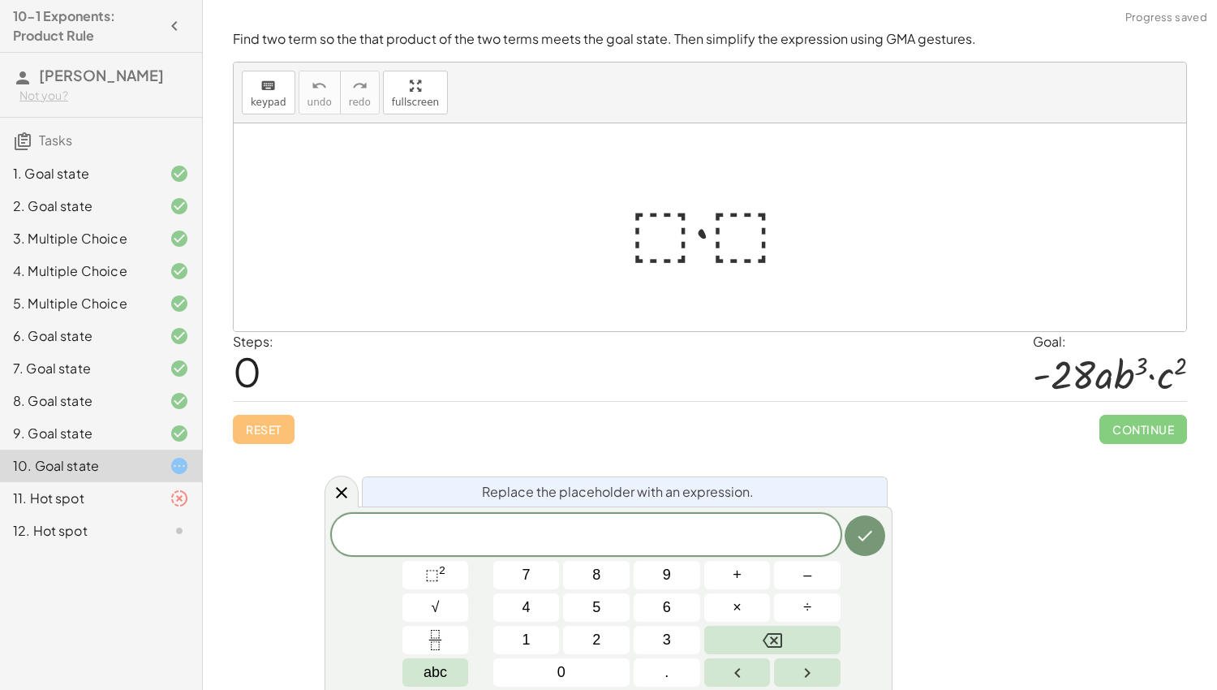
click at [669, 232] on div at bounding box center [716, 228] width 190 height 84
click at [866, 541] on icon "Done" at bounding box center [864, 535] width 19 height 19
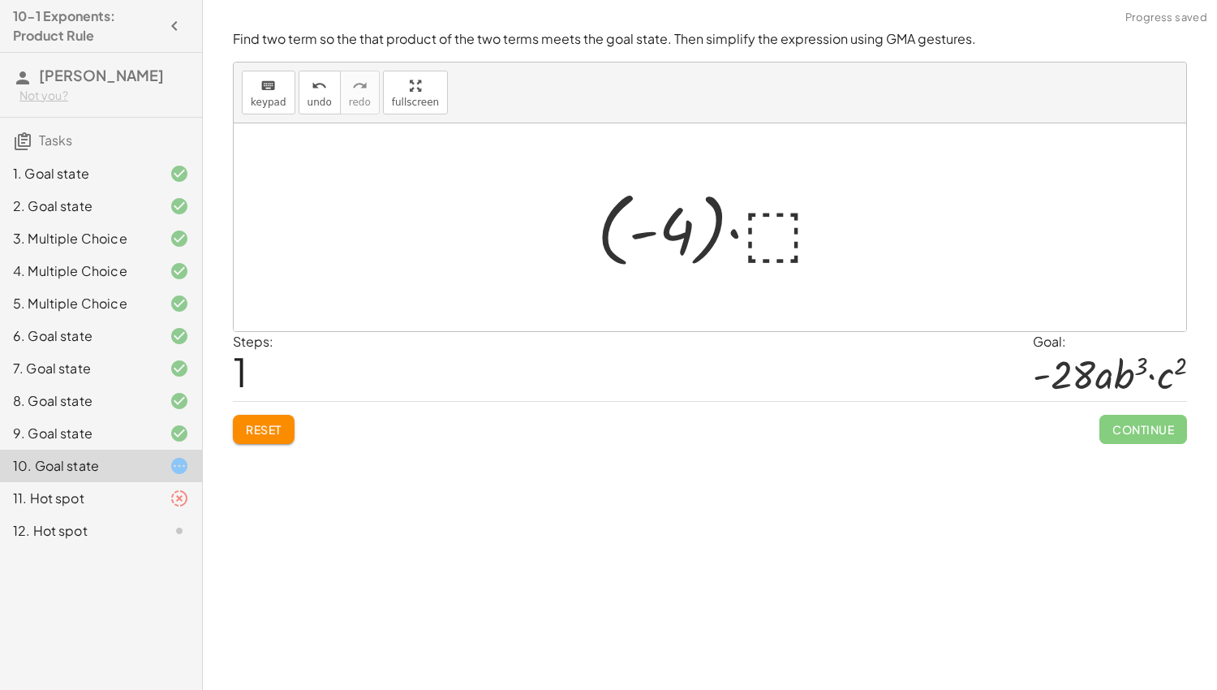
click at [776, 218] on div at bounding box center [716, 228] width 255 height 90
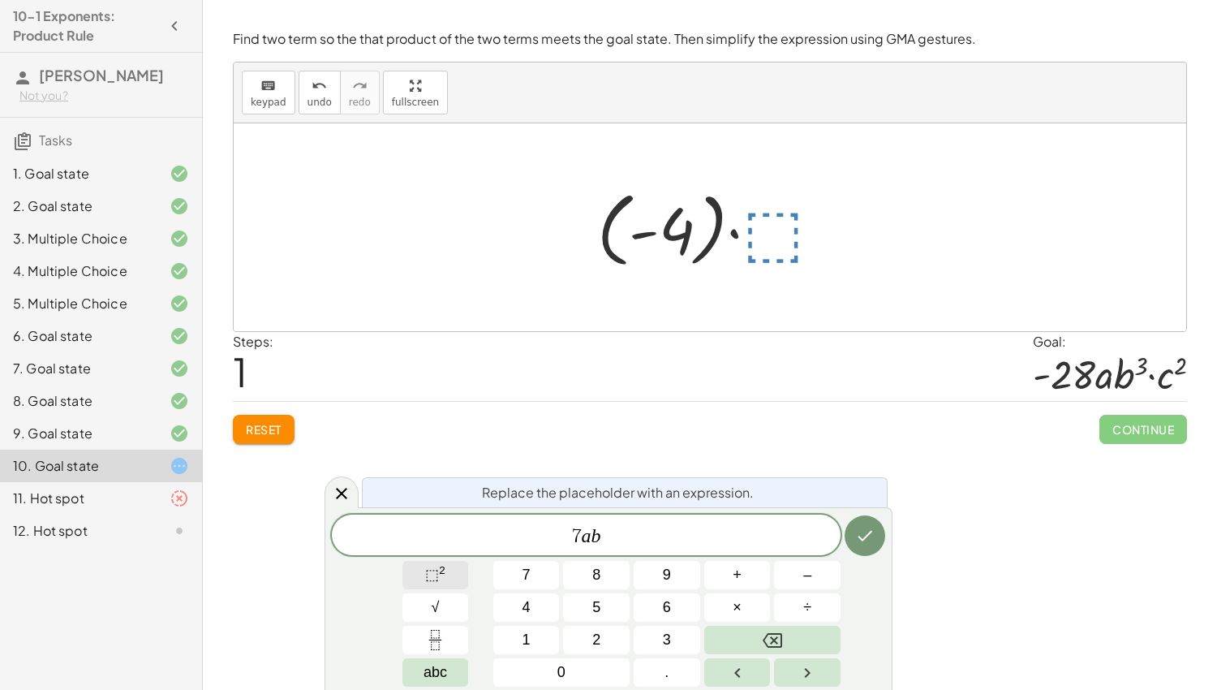
click at [431, 573] on span "⬚" at bounding box center [432, 574] width 14 height 16
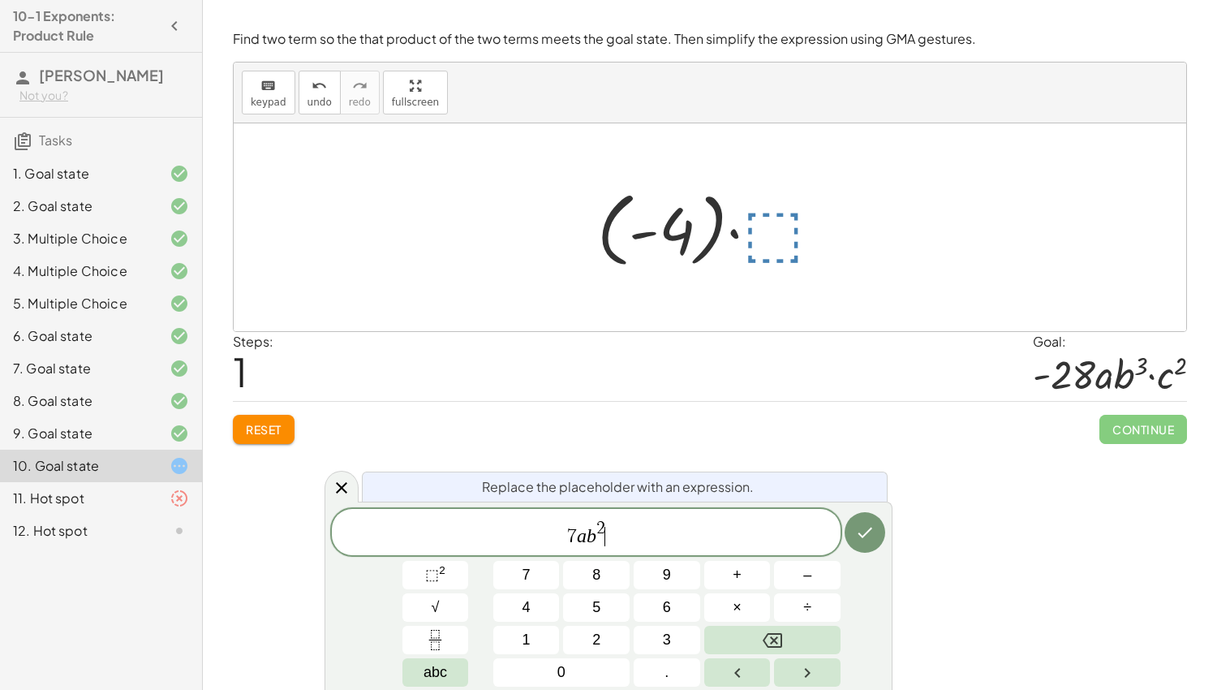
click at [612, 521] on span "7 a b 2 ​" at bounding box center [586, 532] width 509 height 29
click at [606, 526] on span "7 a b 2 ​" at bounding box center [586, 532] width 509 height 29
click at [604, 526] on span "2" at bounding box center [600, 529] width 9 height 18
click at [632, 542] on span "7 a b 3 ​" at bounding box center [586, 532] width 509 height 29
click at [724, 593] on button "×" at bounding box center [737, 607] width 67 height 28
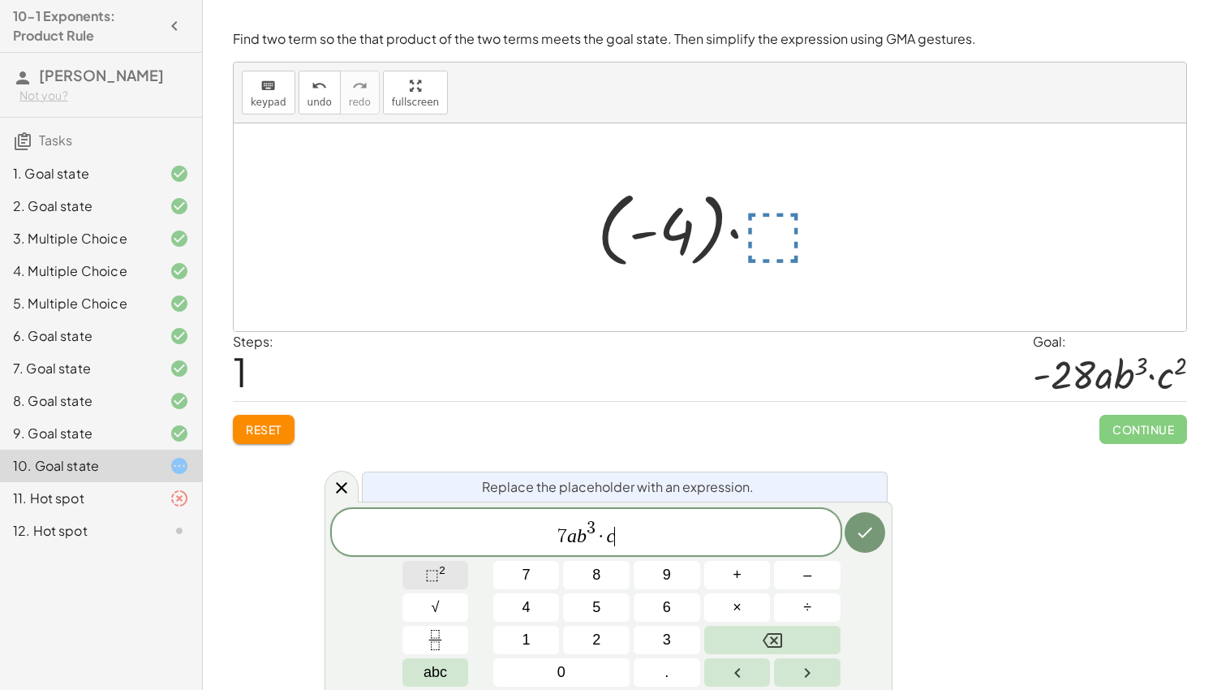
click at [425, 571] on span "⬚" at bounding box center [432, 574] width 14 height 16
click at [862, 538] on icon "Done" at bounding box center [864, 531] width 19 height 19
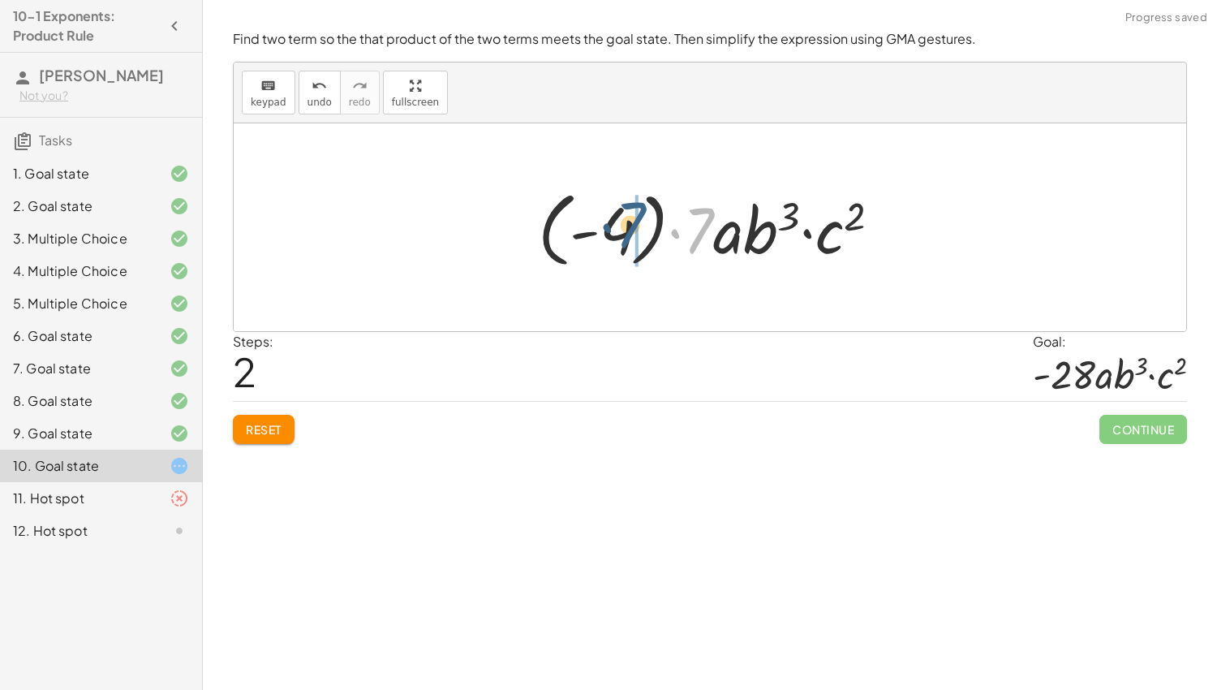
drag, startPoint x: 693, startPoint y: 234, endPoint x: 617, endPoint y: 229, distance: 76.5
click at [617, 229] on div at bounding box center [716, 228] width 372 height 90
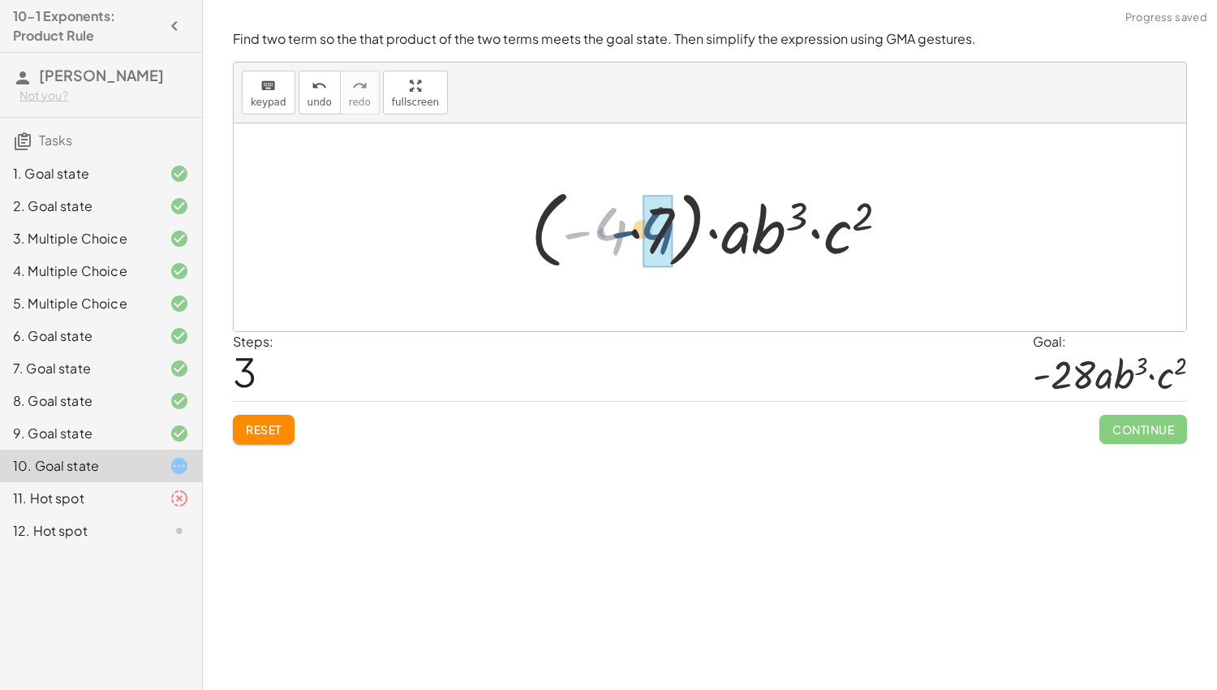
drag, startPoint x: 614, startPoint y: 231, endPoint x: 660, endPoint y: 230, distance: 45.4
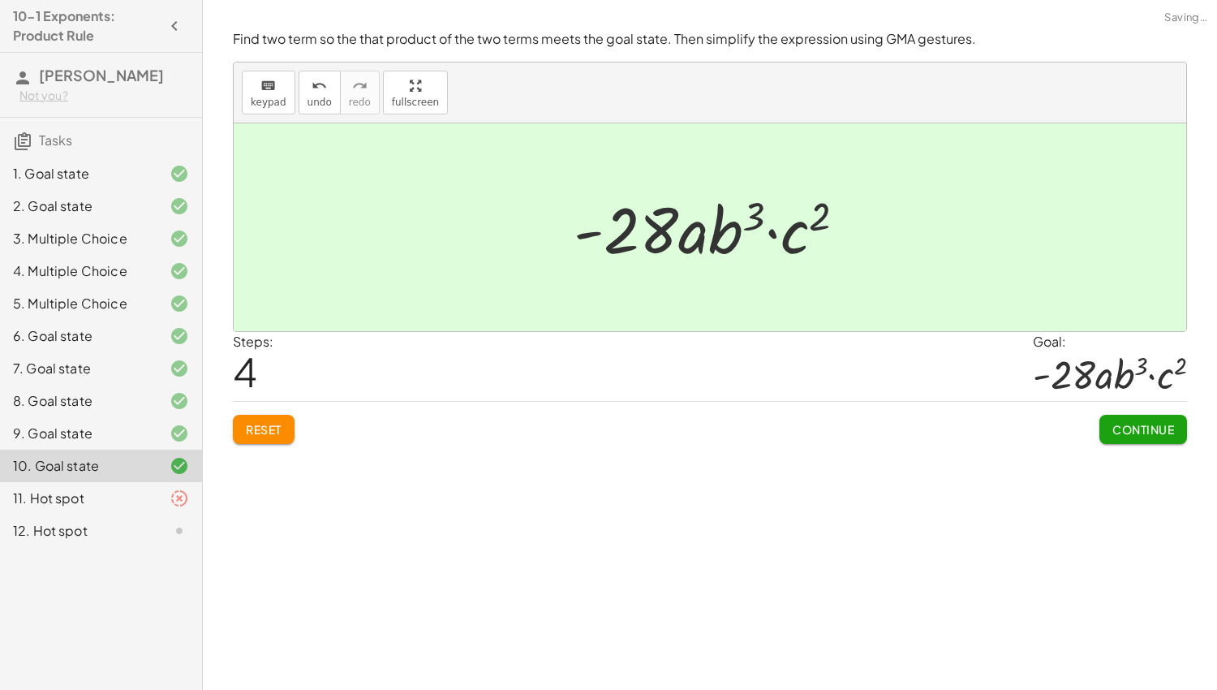
click at [1171, 426] on span "Continue" at bounding box center [1143, 429] width 62 height 15
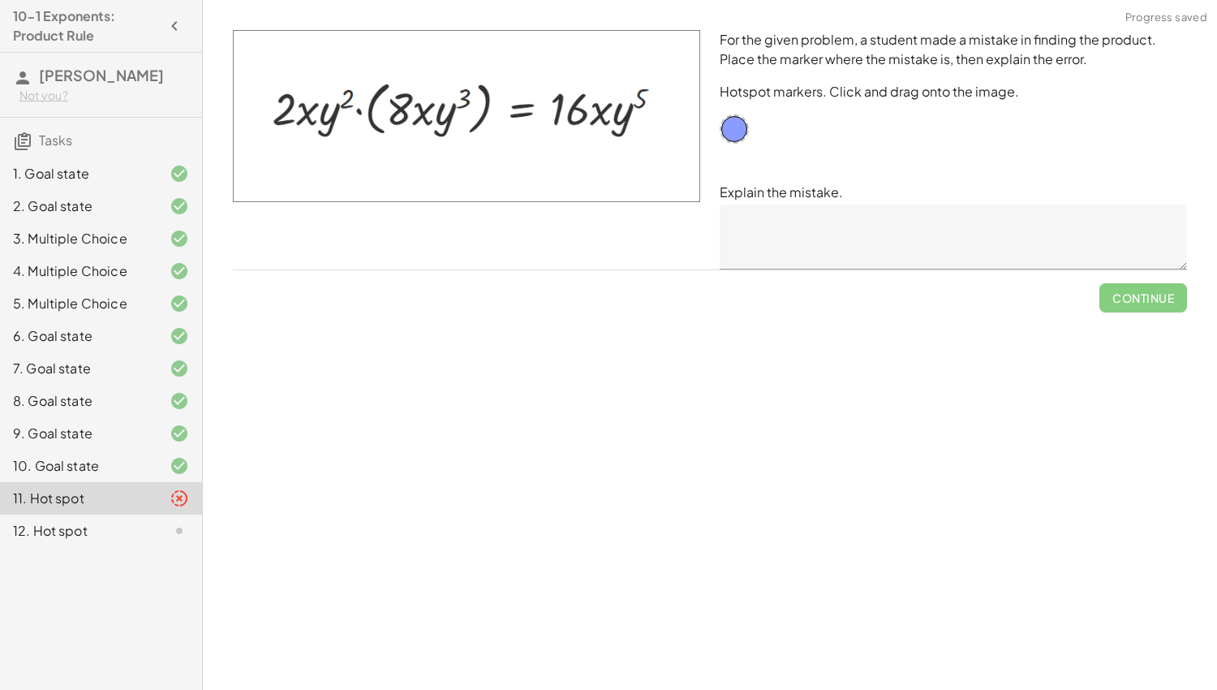
click at [166, 518] on div "12. Hot spot" at bounding box center [101, 530] width 202 height 32
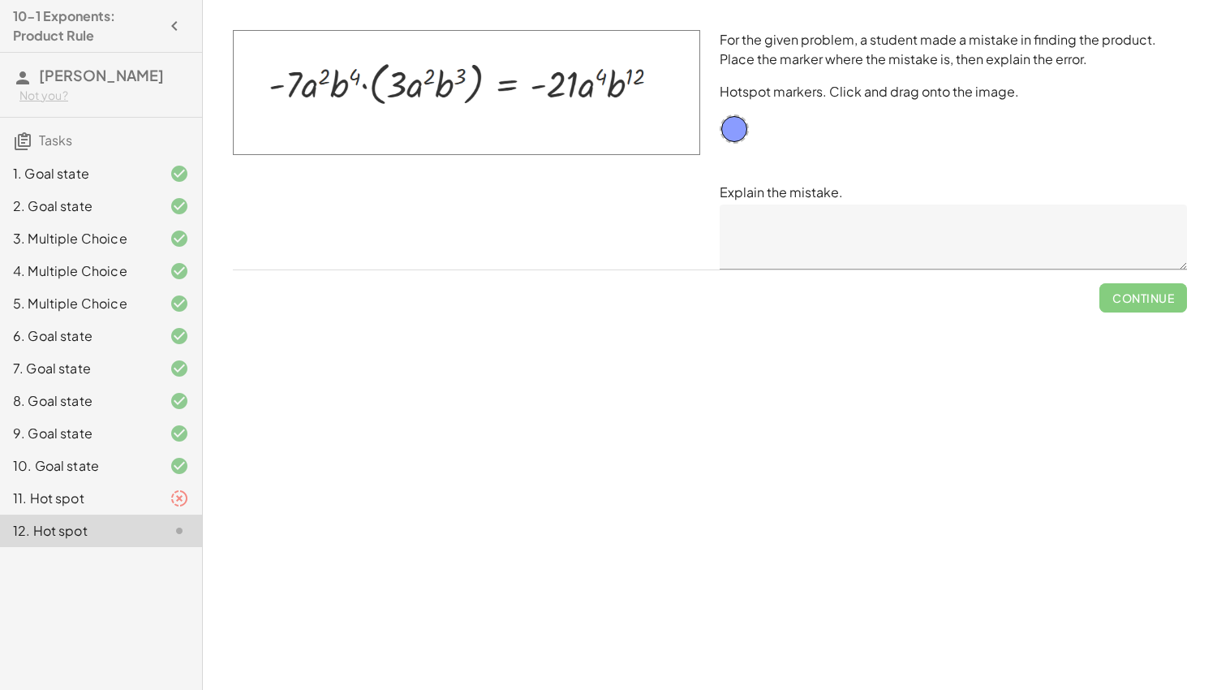
click at [55, 472] on div "10. Goal state" at bounding box center [78, 465] width 131 height 19
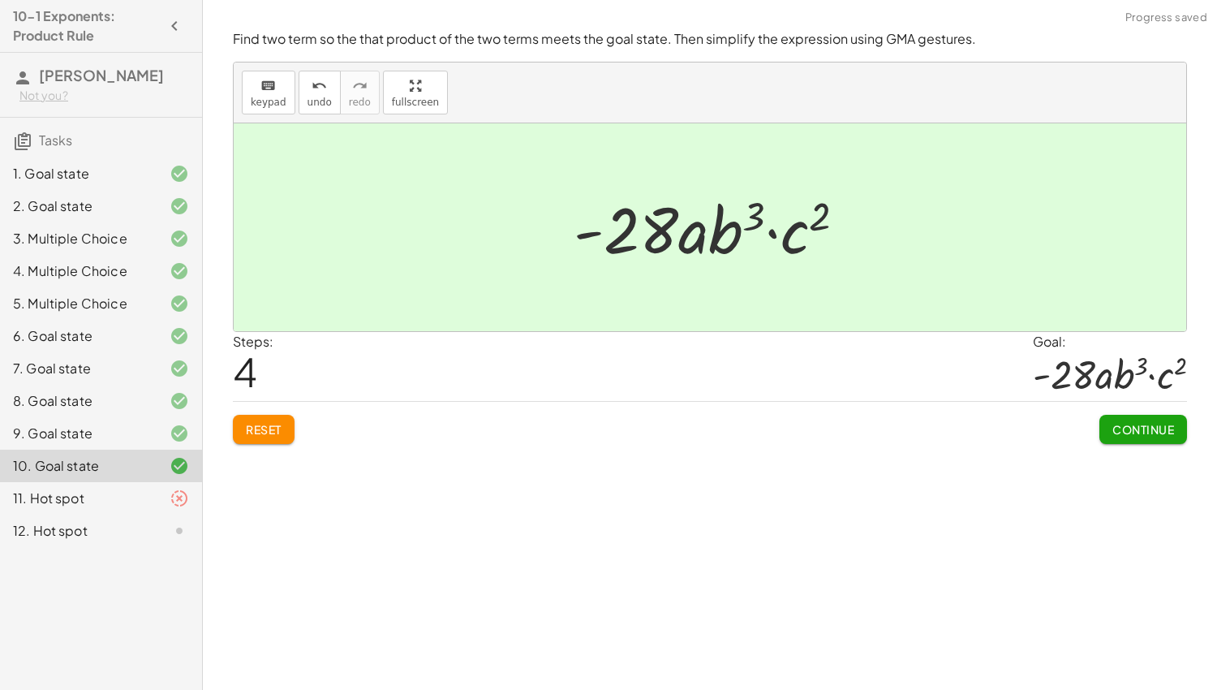
click at [75, 499] on div "11. Hot spot" at bounding box center [78, 497] width 131 height 19
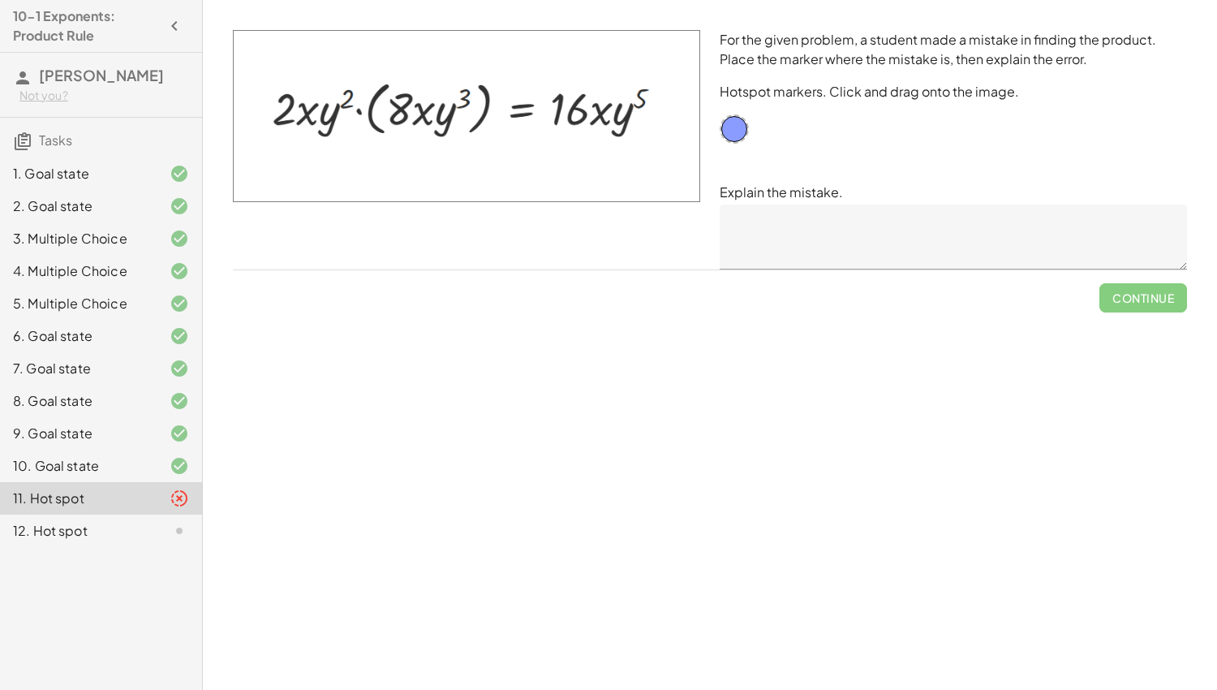
click at [151, 528] on div at bounding box center [166, 530] width 45 height 19
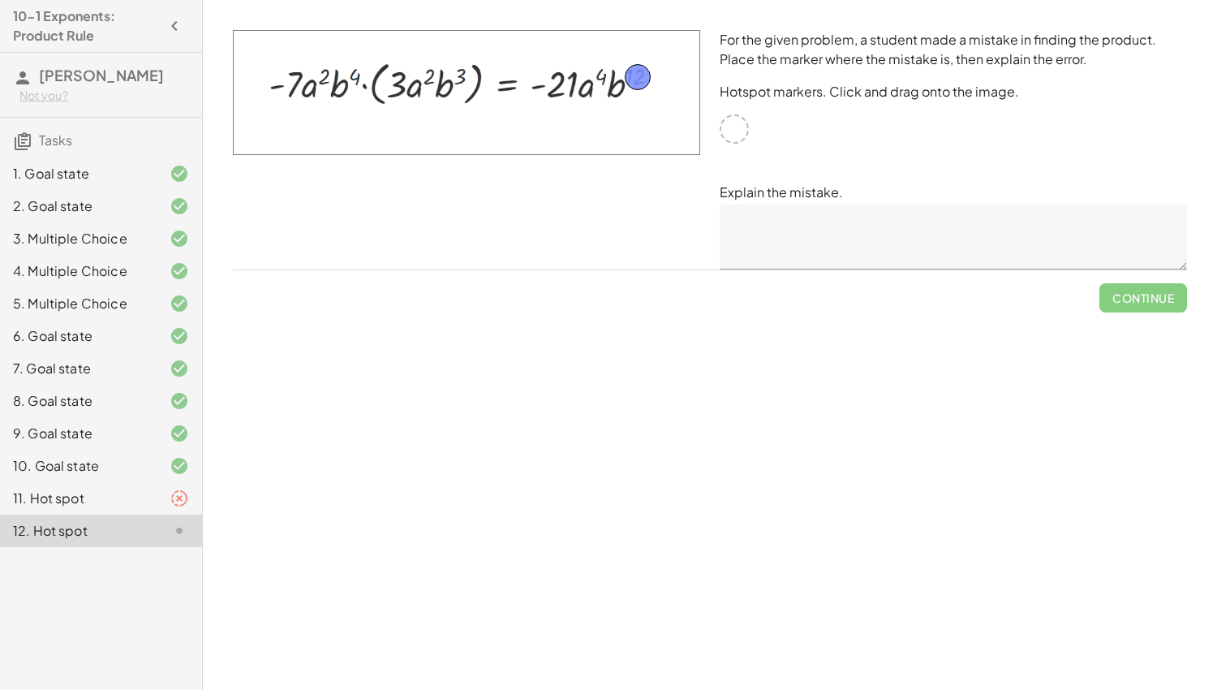
drag, startPoint x: 738, startPoint y: 127, endPoint x: 642, endPoint y: 75, distance: 110.0
click at [790, 213] on textarea at bounding box center [953, 236] width 467 height 65
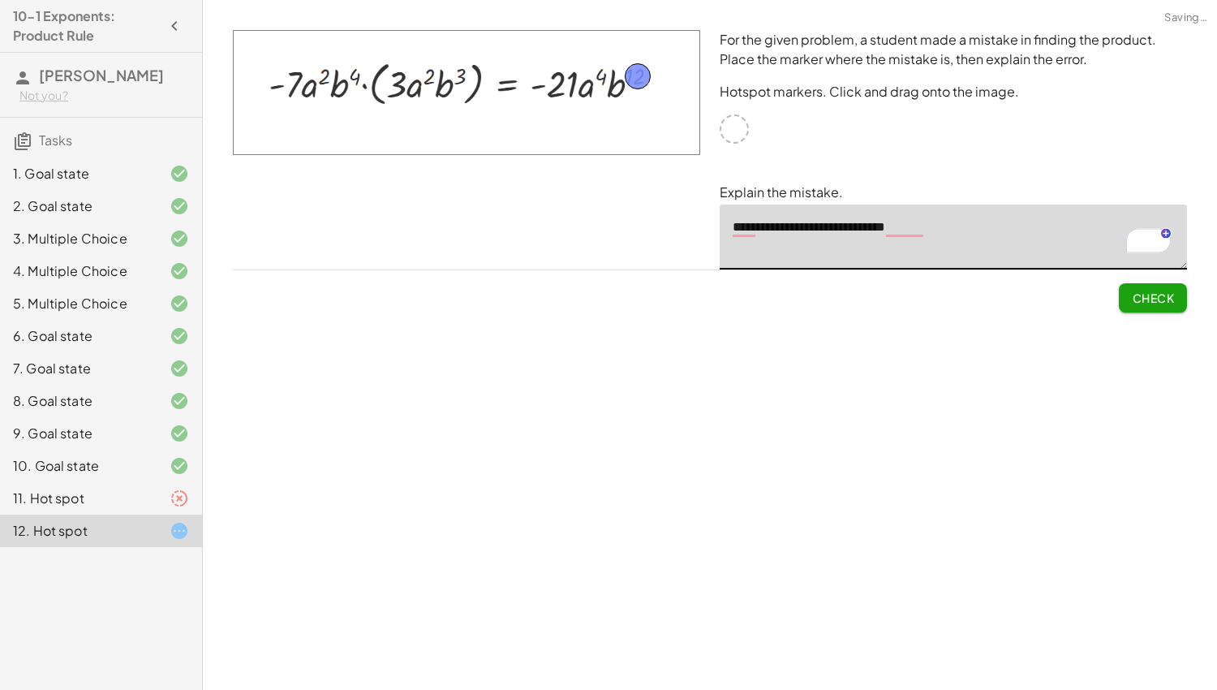
type textarea "**********"
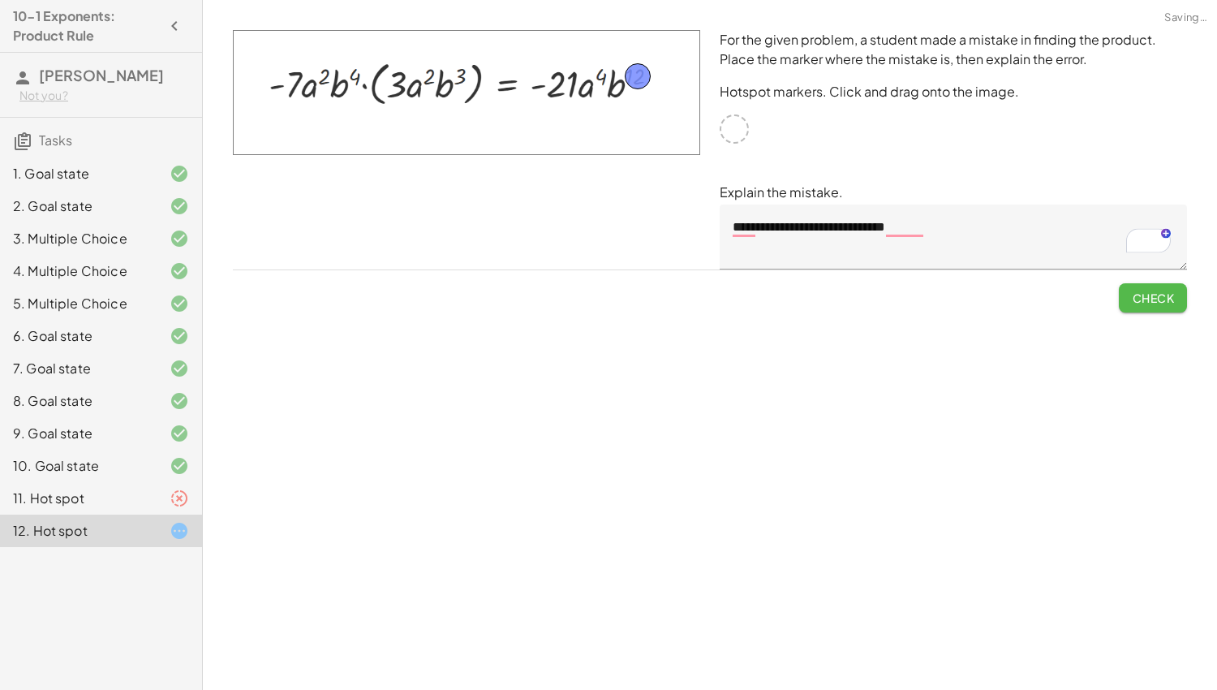
click at [1175, 296] on button "Check" at bounding box center [1153, 297] width 68 height 29
click at [1140, 293] on span "Continue" at bounding box center [1143, 297] width 62 height 15
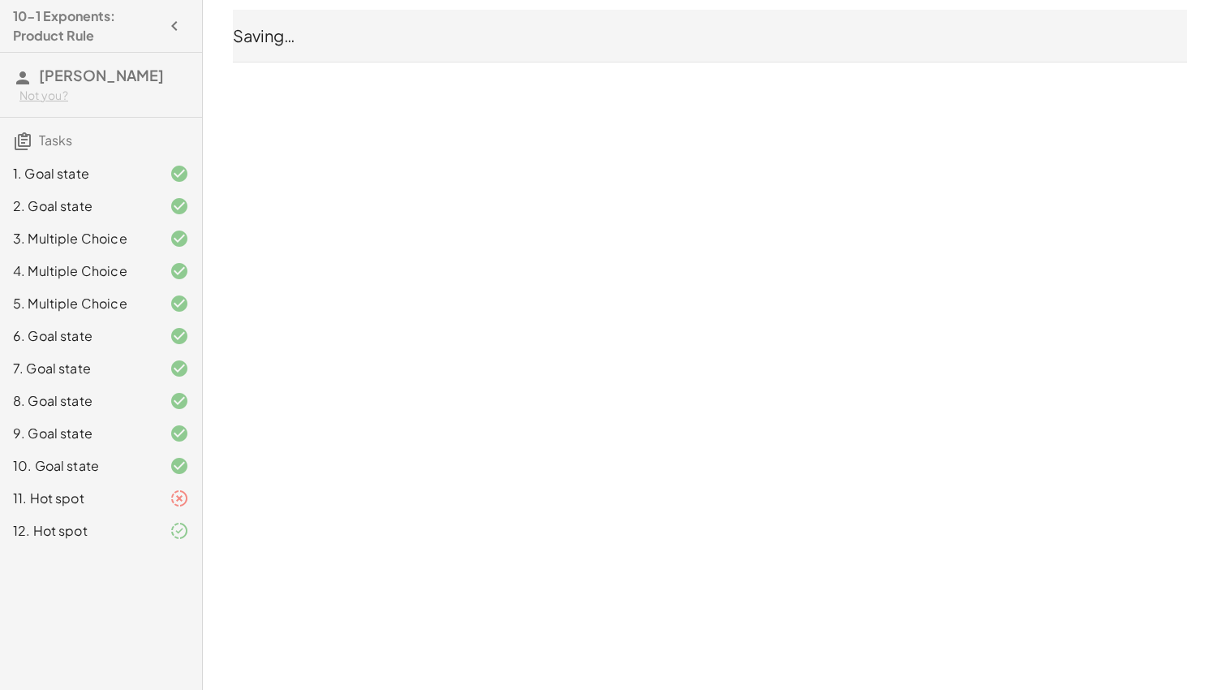
click at [55, 495] on div "11. Hot spot" at bounding box center [78, 497] width 131 height 19
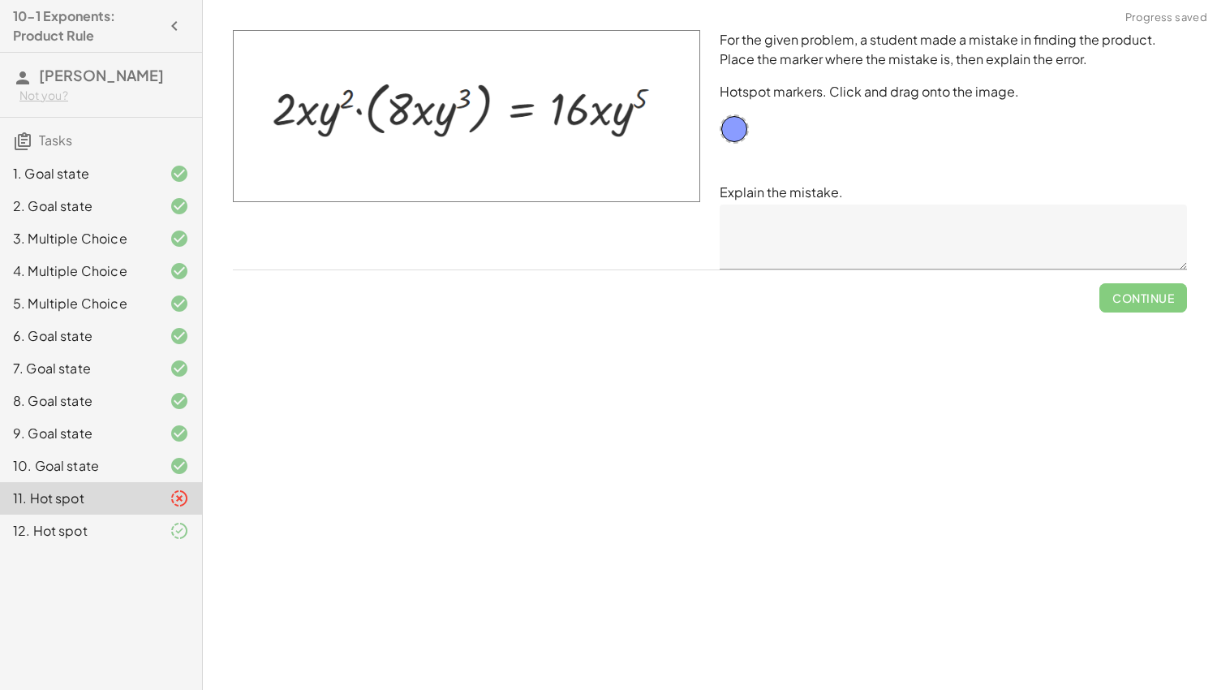
click at [58, 495] on div "11. Hot spot" at bounding box center [78, 497] width 131 height 19
drag, startPoint x: 728, startPoint y: 133, endPoint x: 595, endPoint y: 119, distance: 132.9
click at [746, 226] on textarea at bounding box center [953, 236] width 467 height 65
click at [1171, 294] on span "Check" at bounding box center [1153, 297] width 42 height 15
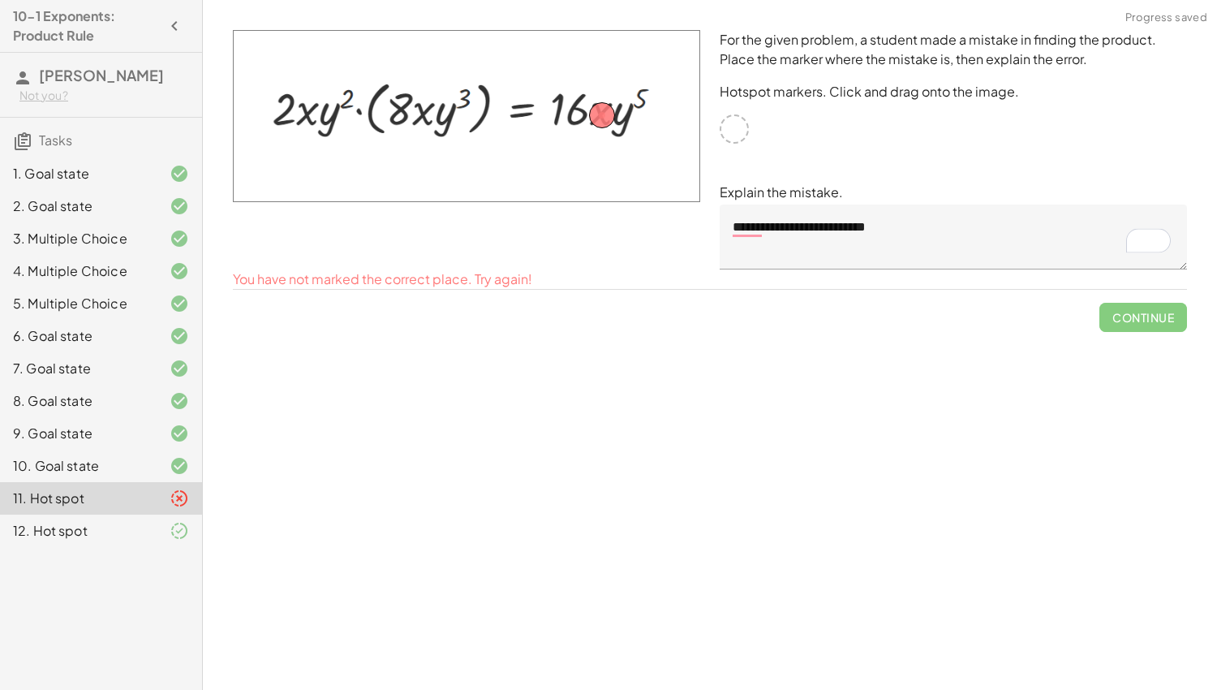
click at [926, 225] on textarea "**********" at bounding box center [953, 236] width 467 height 65
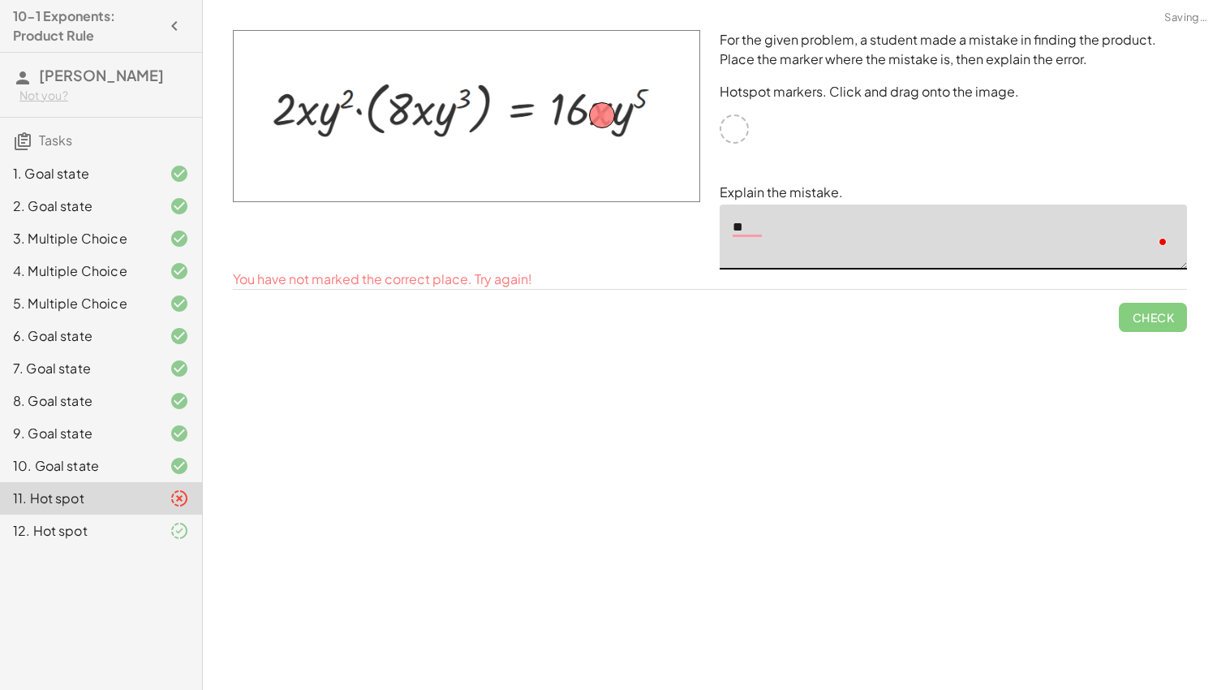
type textarea "*"
drag, startPoint x: 604, startPoint y: 114, endPoint x: 734, endPoint y: 123, distance: 130.9
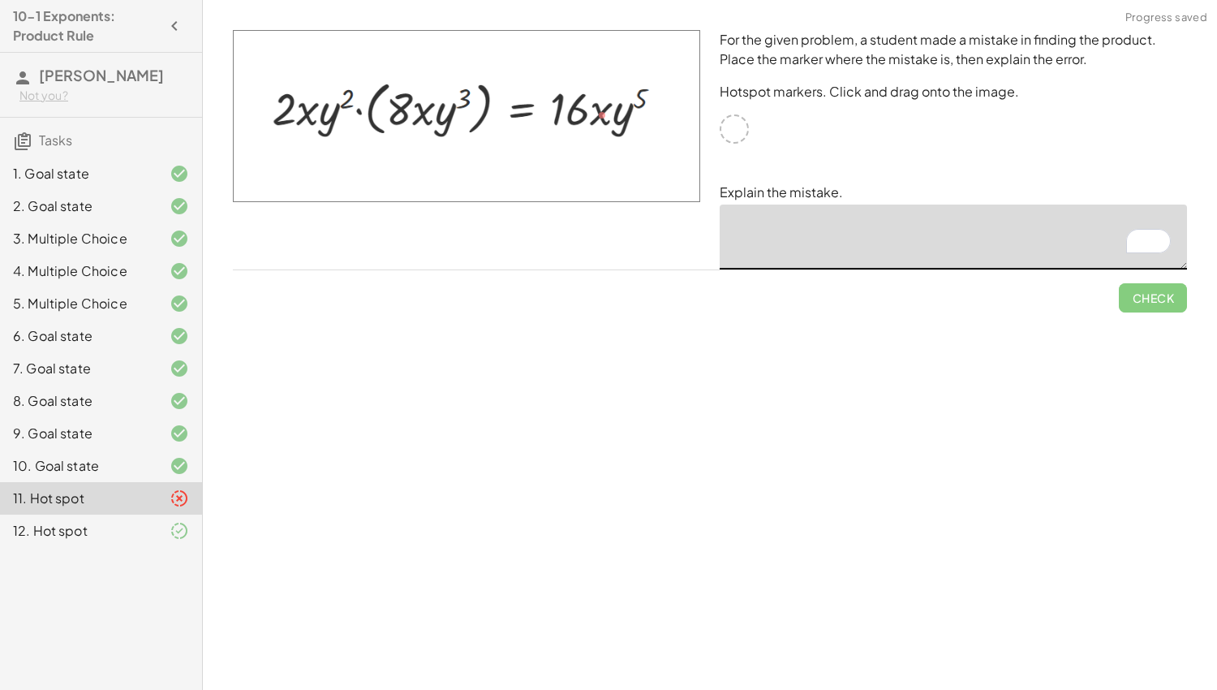
click at [600, 108] on img at bounding box center [466, 116] width 467 height 172
drag, startPoint x: 600, startPoint y: 114, endPoint x: 632, endPoint y: 125, distance: 33.6
click at [632, 125] on img at bounding box center [466, 116] width 467 height 172
drag, startPoint x: 601, startPoint y: 111, endPoint x: 626, endPoint y: 84, distance: 36.7
click at [626, 84] on img at bounding box center [466, 116] width 467 height 172
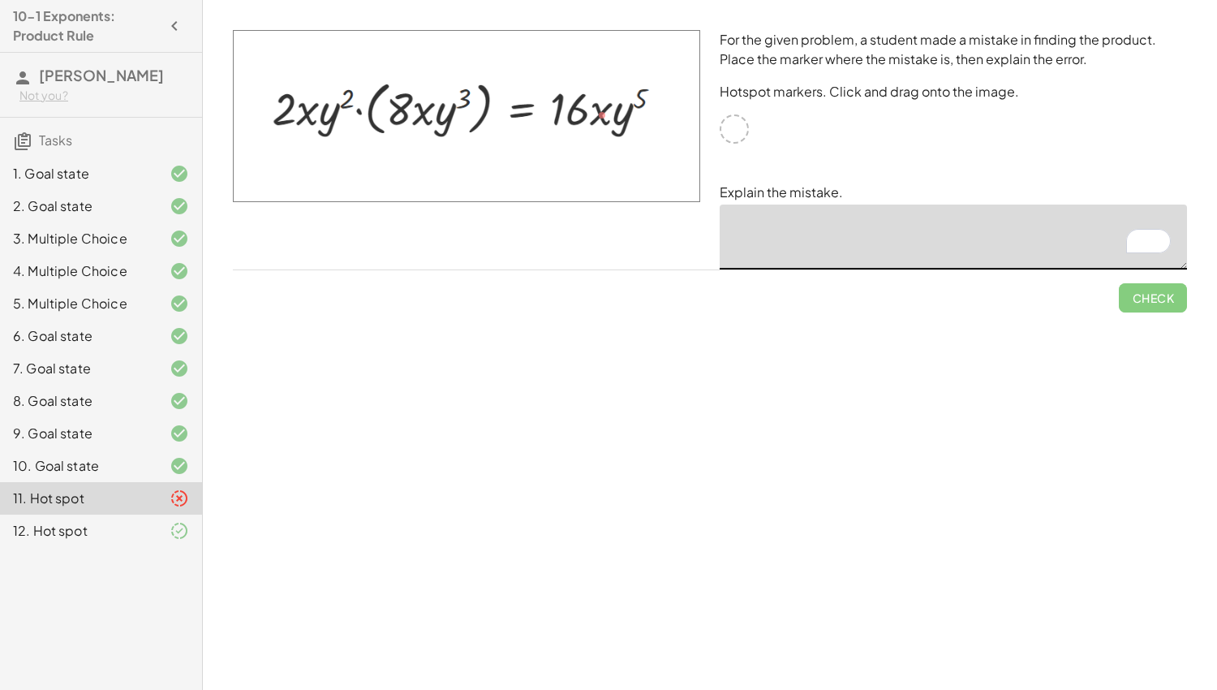
drag, startPoint x: 729, startPoint y: 128, endPoint x: 542, endPoint y: 134, distance: 187.5
click at [651, 130] on div "For the given problem, a student made a mistake in finding the product. Place t…" at bounding box center [709, 149] width 973 height 259
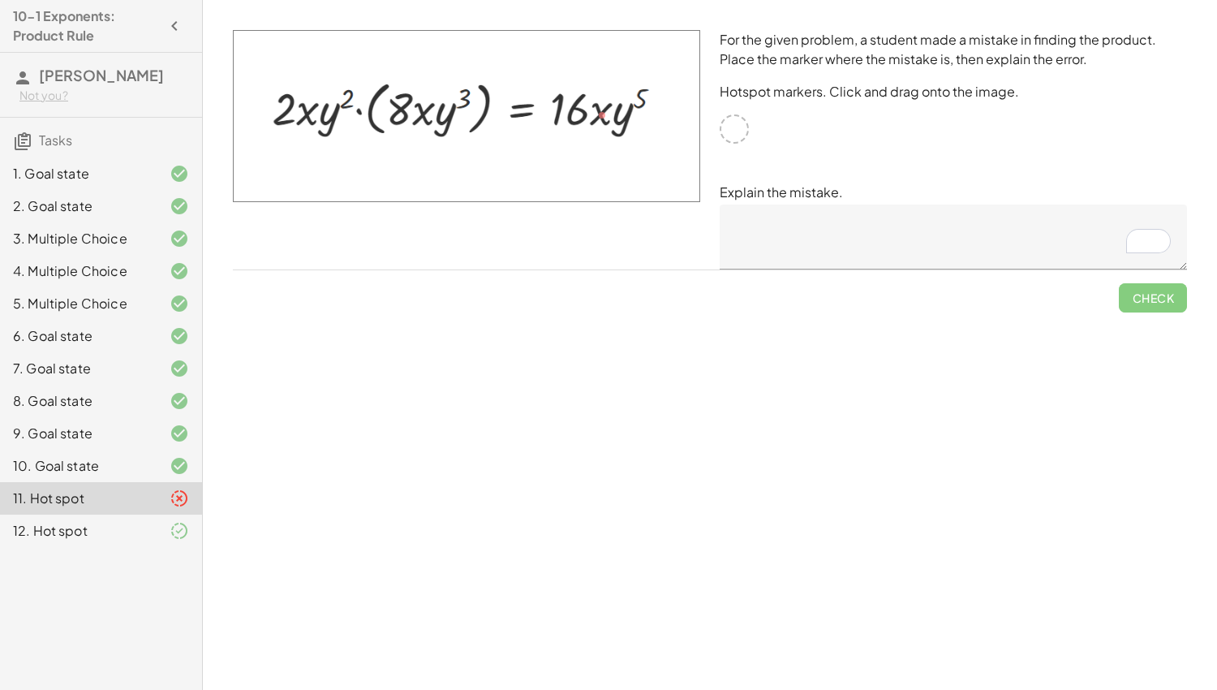
click at [578, 256] on div at bounding box center [466, 149] width 487 height 259
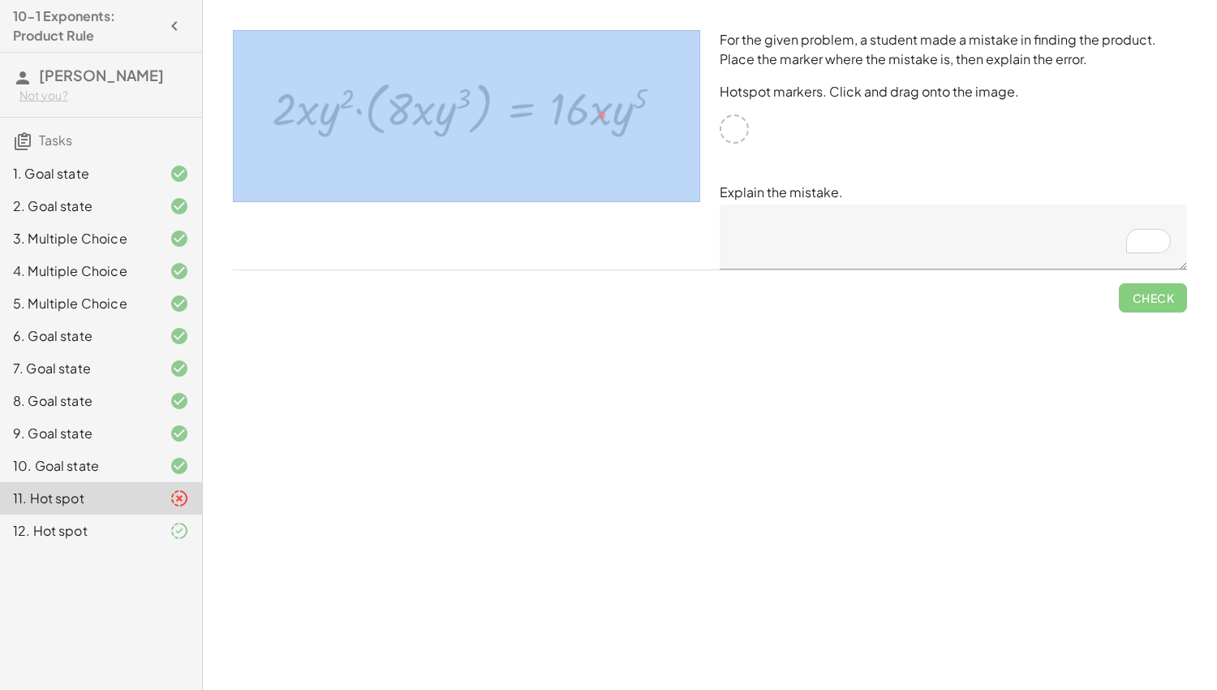
click at [578, 256] on div at bounding box center [466, 149] width 487 height 259
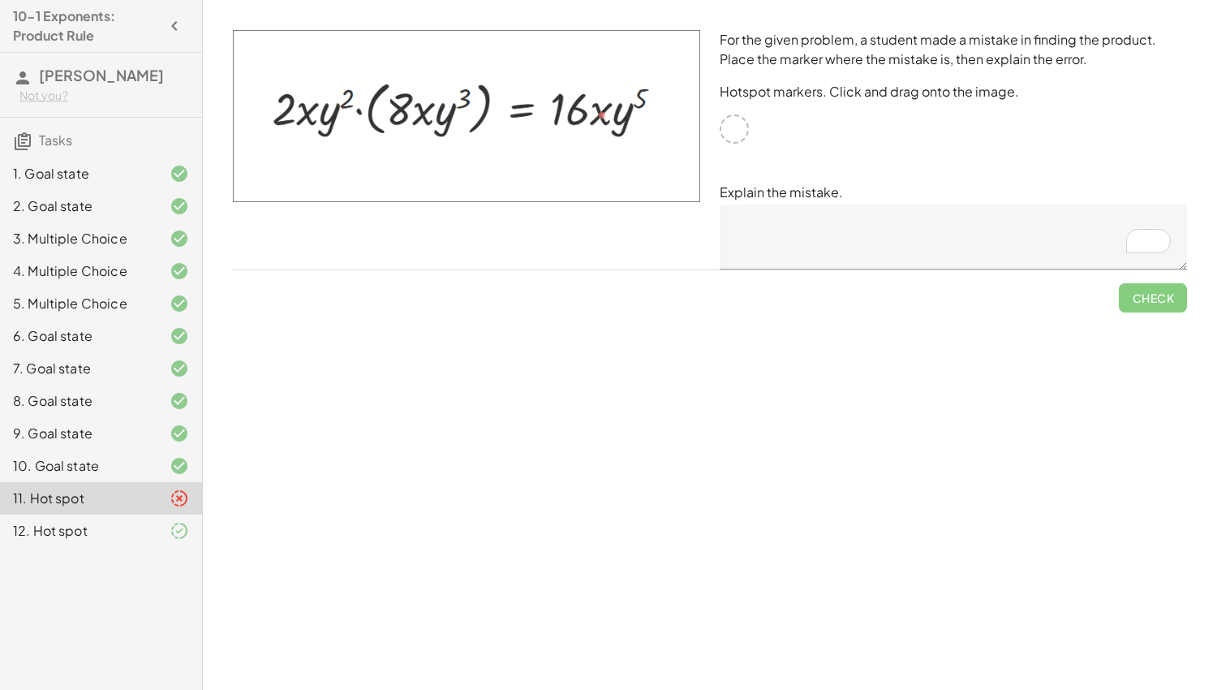
click at [599, 112] on img at bounding box center [466, 116] width 467 height 172
click at [85, 531] on div "12. Hot spot" at bounding box center [78, 530] width 131 height 19
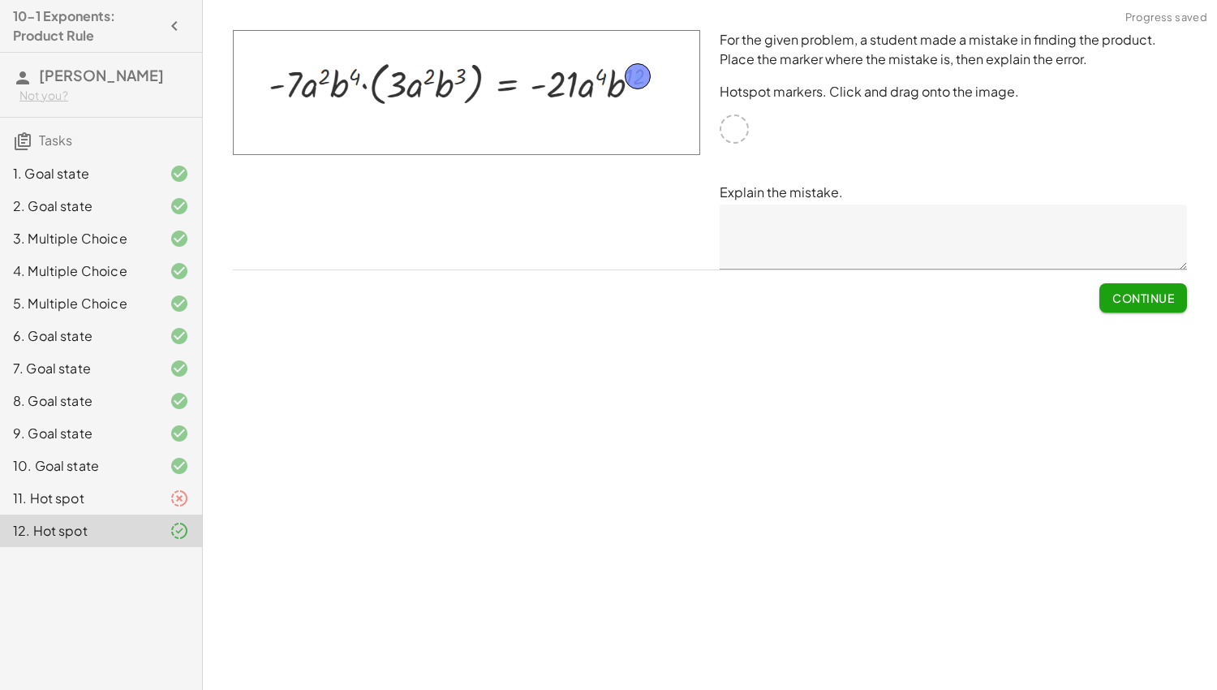
click at [80, 494] on div "11. Hot spot" at bounding box center [78, 497] width 131 height 19
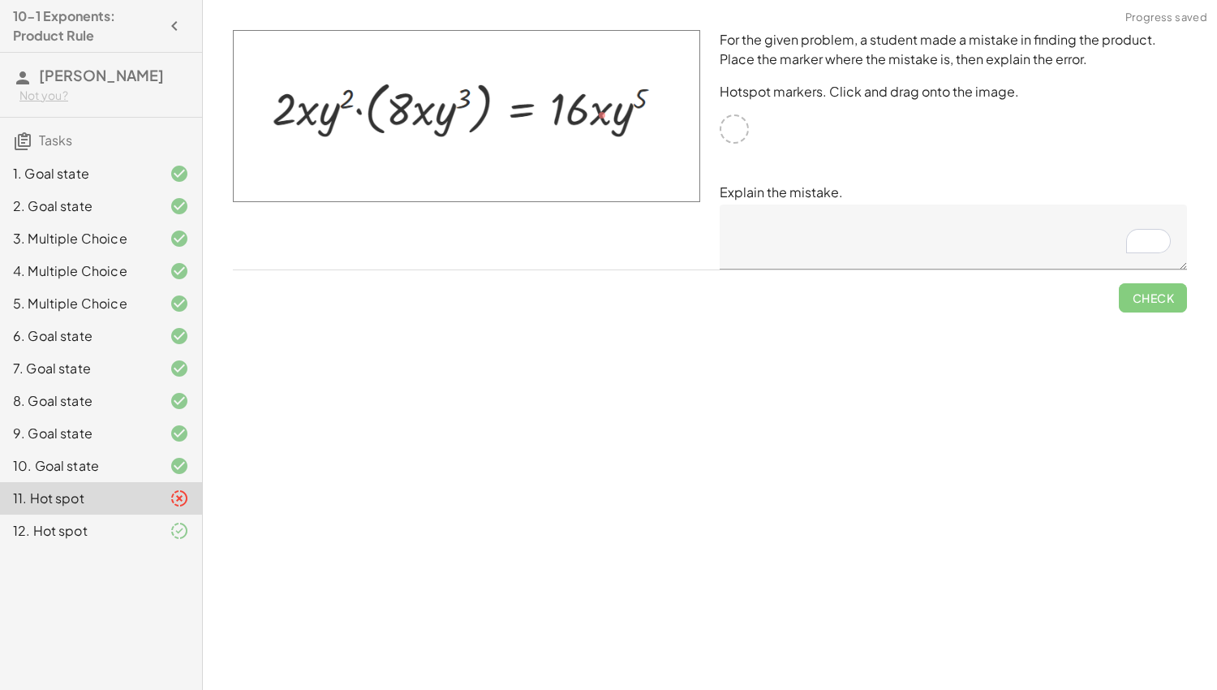
drag, startPoint x: 606, startPoint y: 112, endPoint x: 571, endPoint y: 109, distance: 35.0
click at [571, 109] on img at bounding box center [466, 116] width 467 height 172
click at [599, 114] on img at bounding box center [466, 116] width 467 height 172
click at [603, 113] on img at bounding box center [466, 116] width 467 height 172
click at [793, 237] on textarea "To enrich screen reader interactions, please activate Accessibility in Grammarl…" at bounding box center [953, 236] width 467 height 65
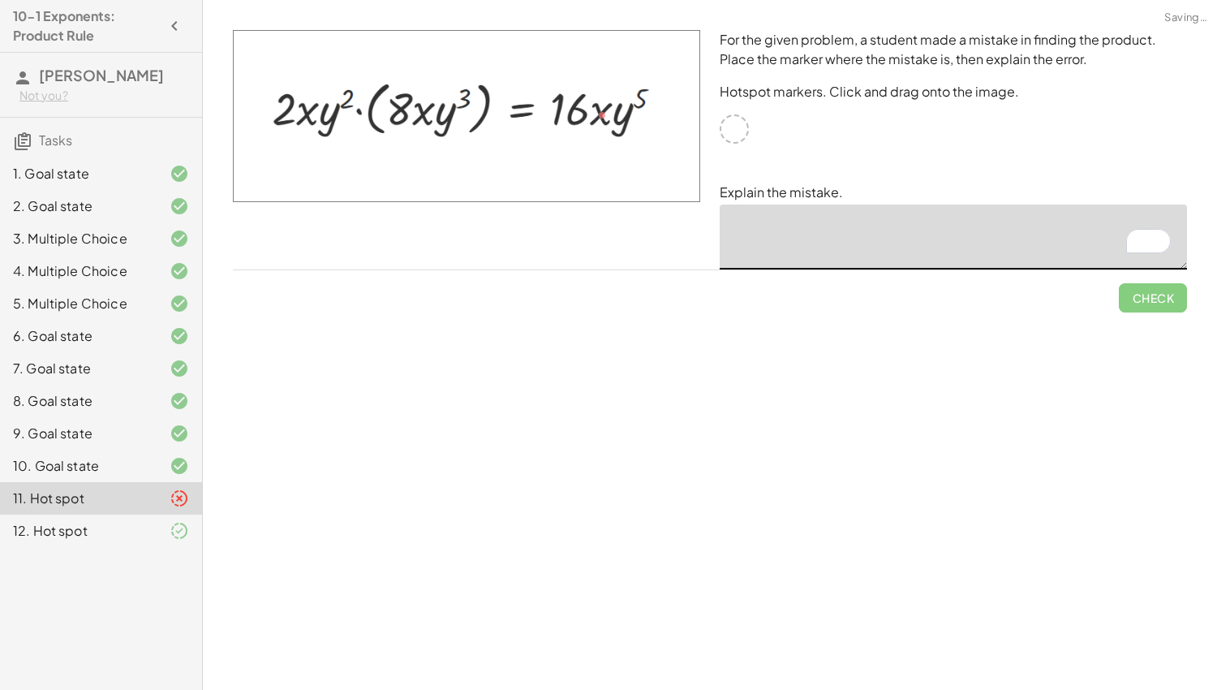
click at [1020, 681] on div "Simplify. keyboard keypad undo undo redo redo fullscreen × Steps: 0 Reset Conti…" at bounding box center [710, 345] width 1014 height 690
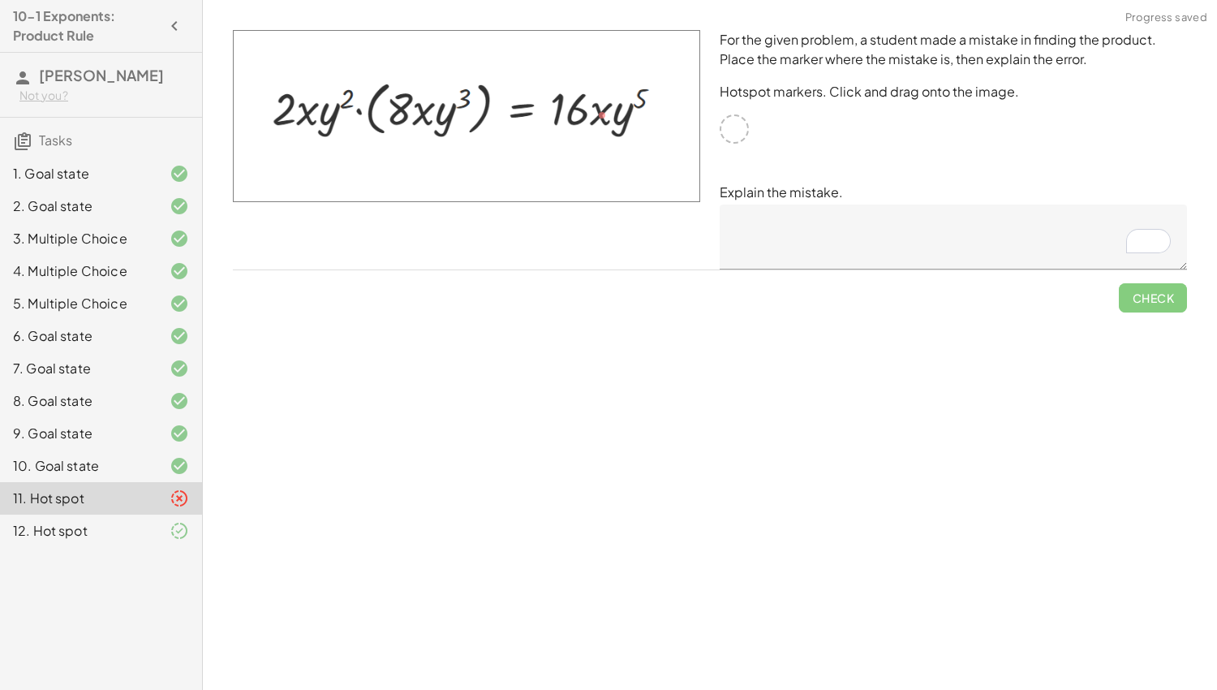
click at [1020, 681] on div "Simplify. keyboard keypad undo undo redo redo fullscreen × Steps: 0 Reset Conti…" at bounding box center [710, 345] width 1014 height 690
click at [737, 135] on div at bounding box center [734, 128] width 29 height 29
drag, startPoint x: 600, startPoint y: 110, endPoint x: 629, endPoint y: 118, distance: 30.3
click at [629, 118] on img at bounding box center [466, 116] width 467 height 172
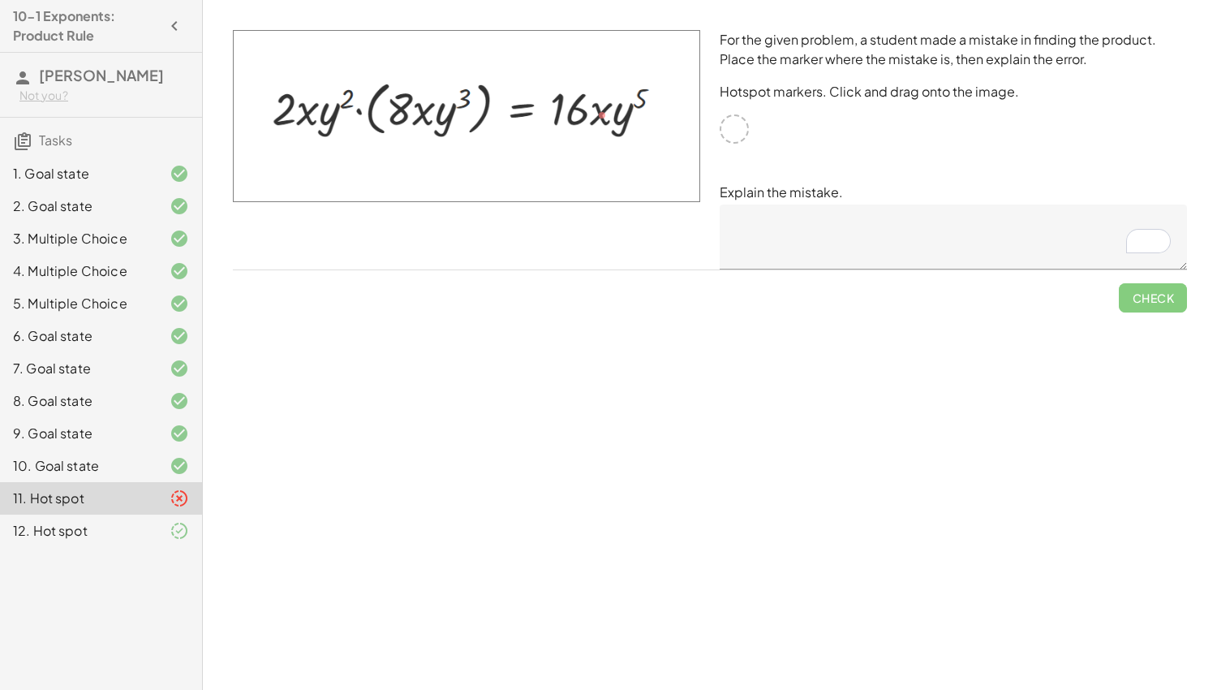
click at [602, 110] on img at bounding box center [466, 116] width 467 height 172
drag, startPoint x: 602, startPoint y: 110, endPoint x: 568, endPoint y: 110, distance: 34.1
click at [568, 110] on img at bounding box center [466, 116] width 467 height 172
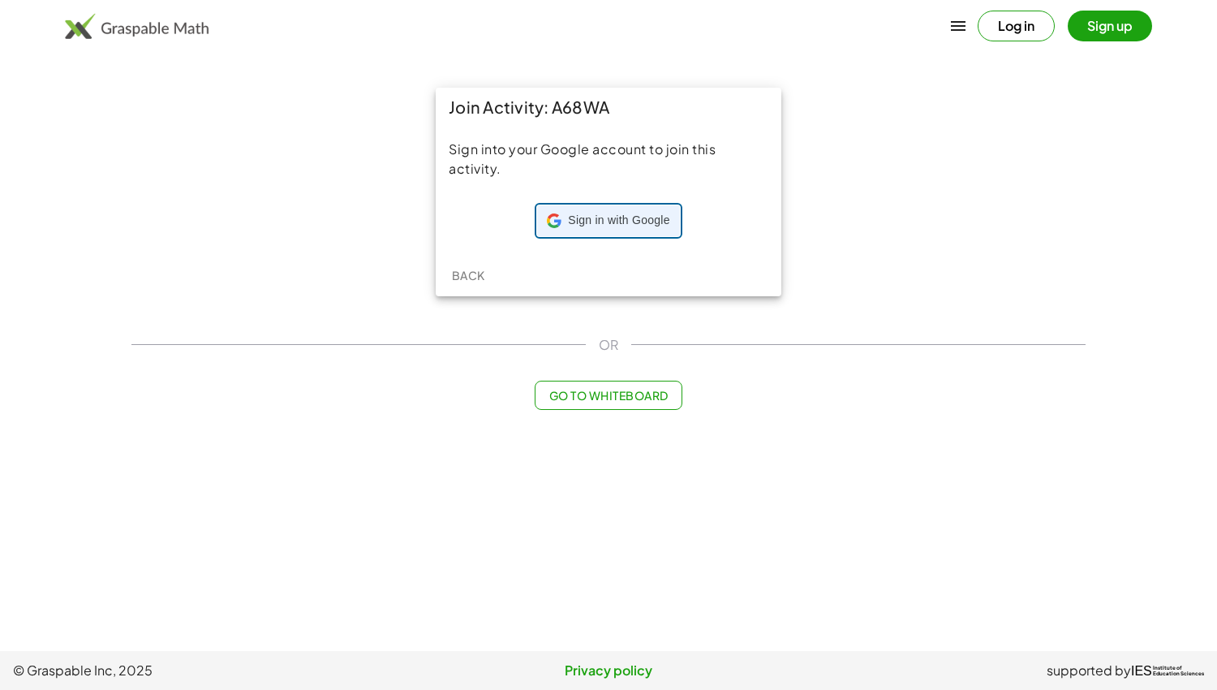
click at [561, 217] on div "Sign in with Google Sign in with Google. Opens in new tab" at bounding box center [608, 220] width 122 height 31
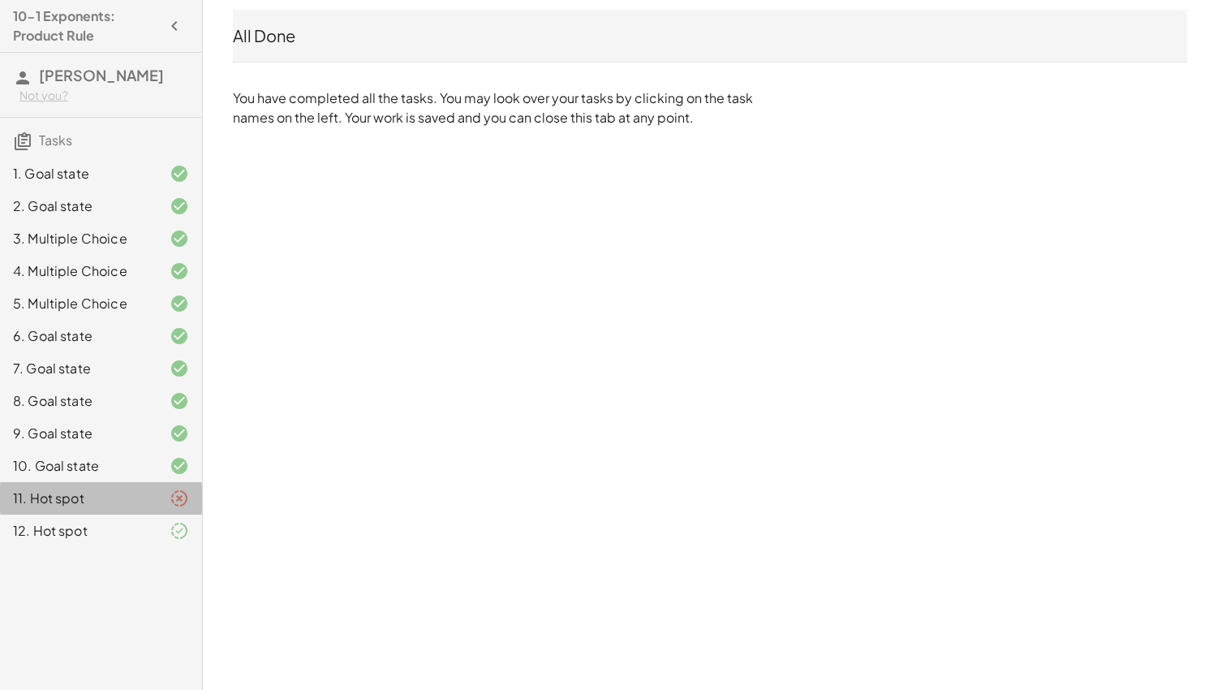
click at [106, 499] on div "11. Hot spot" at bounding box center [78, 497] width 131 height 19
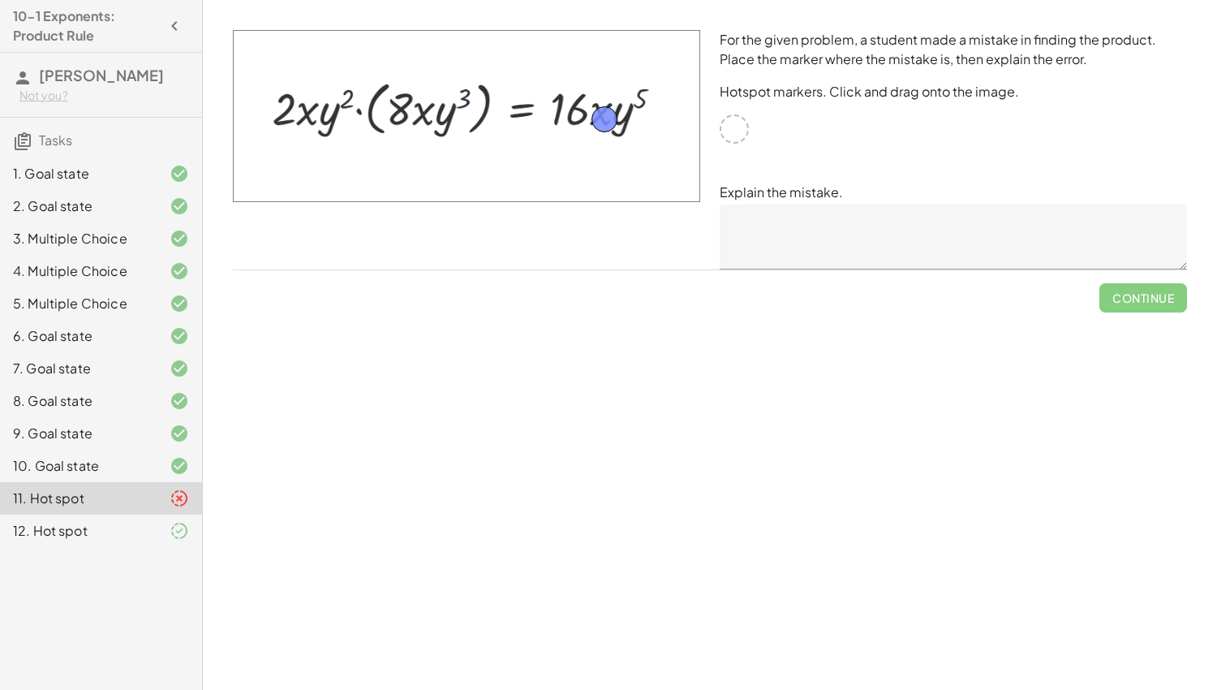
drag, startPoint x: 737, startPoint y: 125, endPoint x: 607, endPoint y: 114, distance: 131.1
drag, startPoint x: 607, startPoint y: 114, endPoint x: 648, endPoint y: 92, distance: 46.4
drag, startPoint x: 648, startPoint y: 92, endPoint x: 629, endPoint y: 111, distance: 27.0
drag, startPoint x: 629, startPoint y: 111, endPoint x: 571, endPoint y: 108, distance: 57.7
drag, startPoint x: 571, startPoint y: 109, endPoint x: 466, endPoint y: 97, distance: 105.4
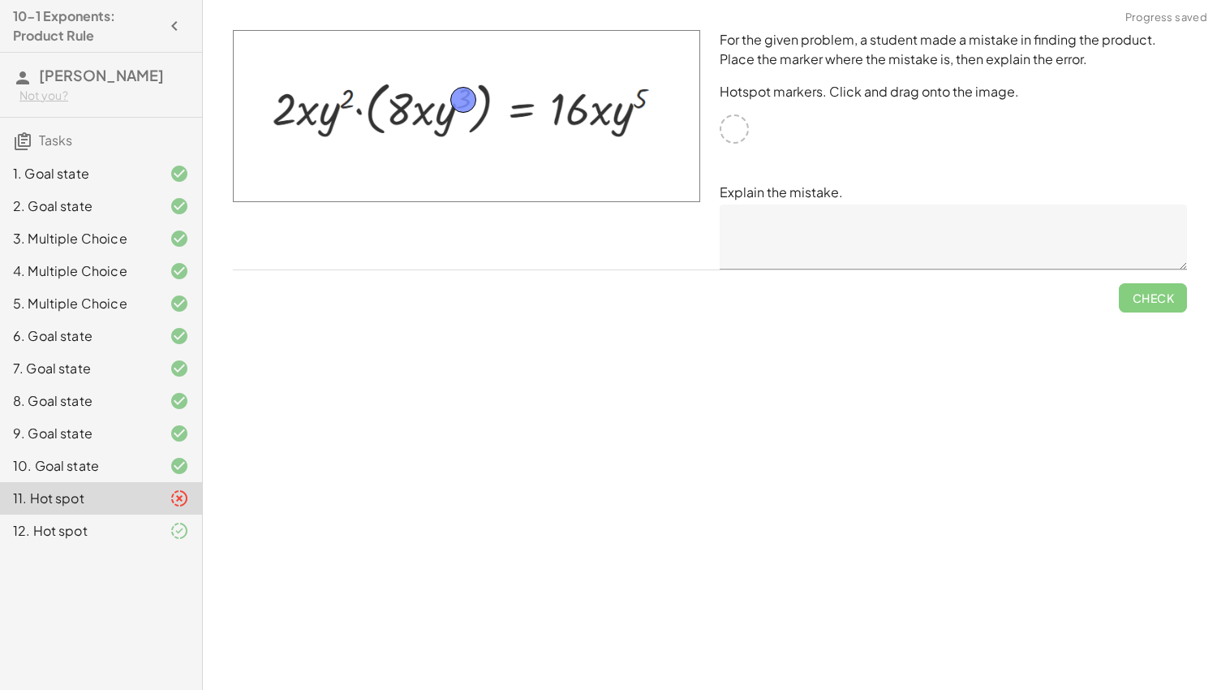
click at [755, 218] on textarea at bounding box center [953, 236] width 467 height 65
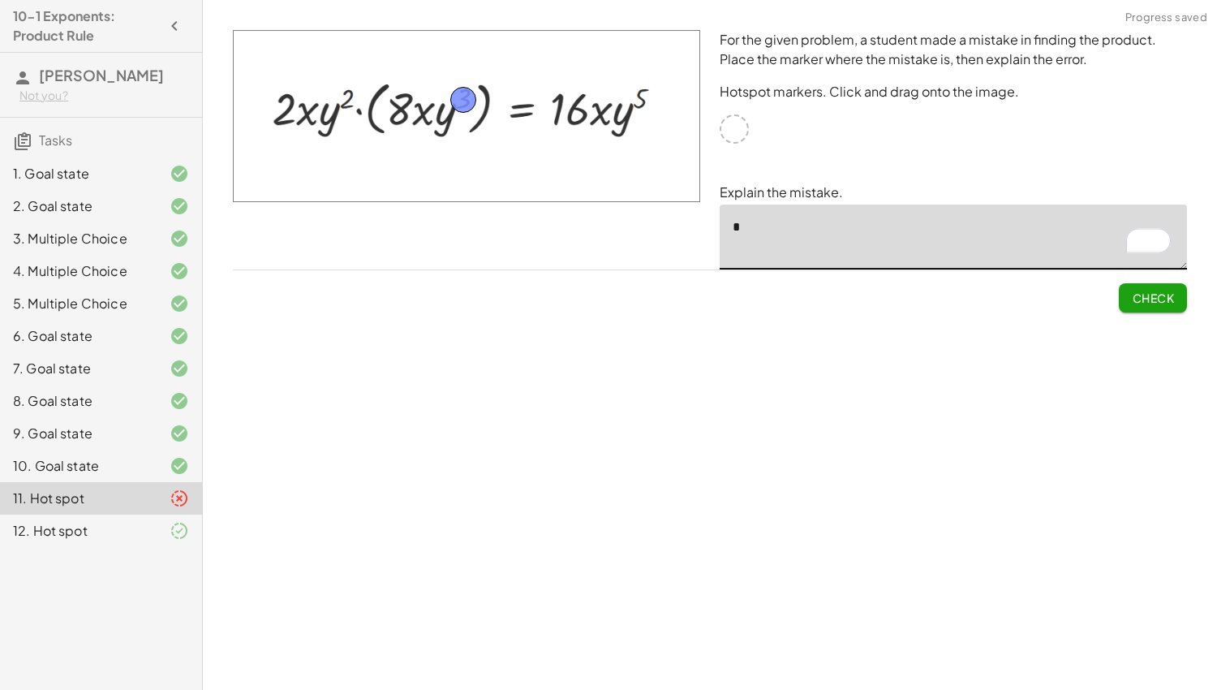
type textarea "*"
click at [1151, 299] on span "Check" at bounding box center [1153, 297] width 42 height 15
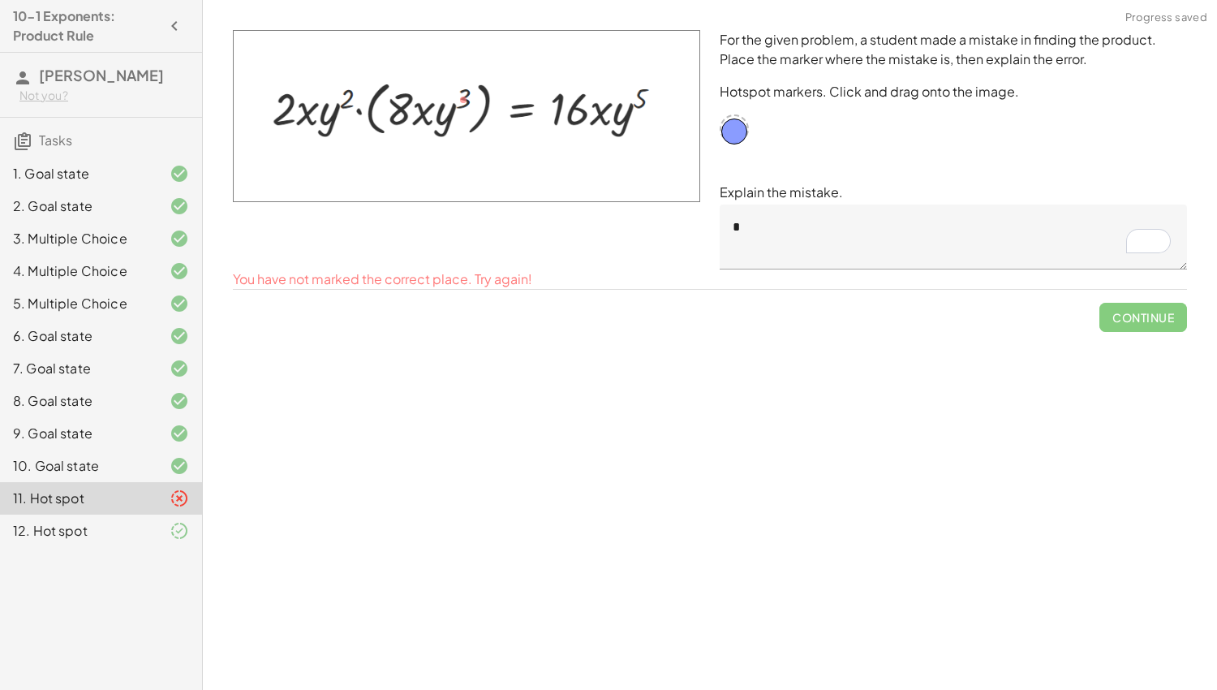
drag, startPoint x: 462, startPoint y: 92, endPoint x: 733, endPoint y: 122, distance: 273.4
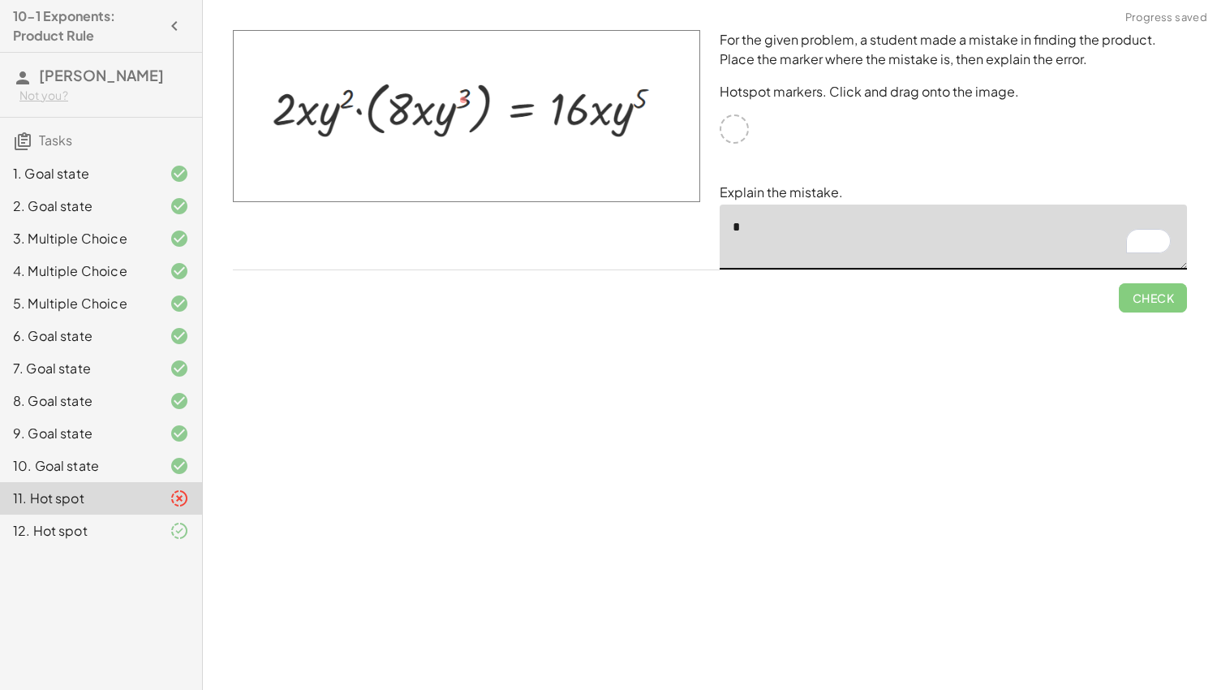
click at [758, 222] on textarea "*" at bounding box center [953, 236] width 467 height 65
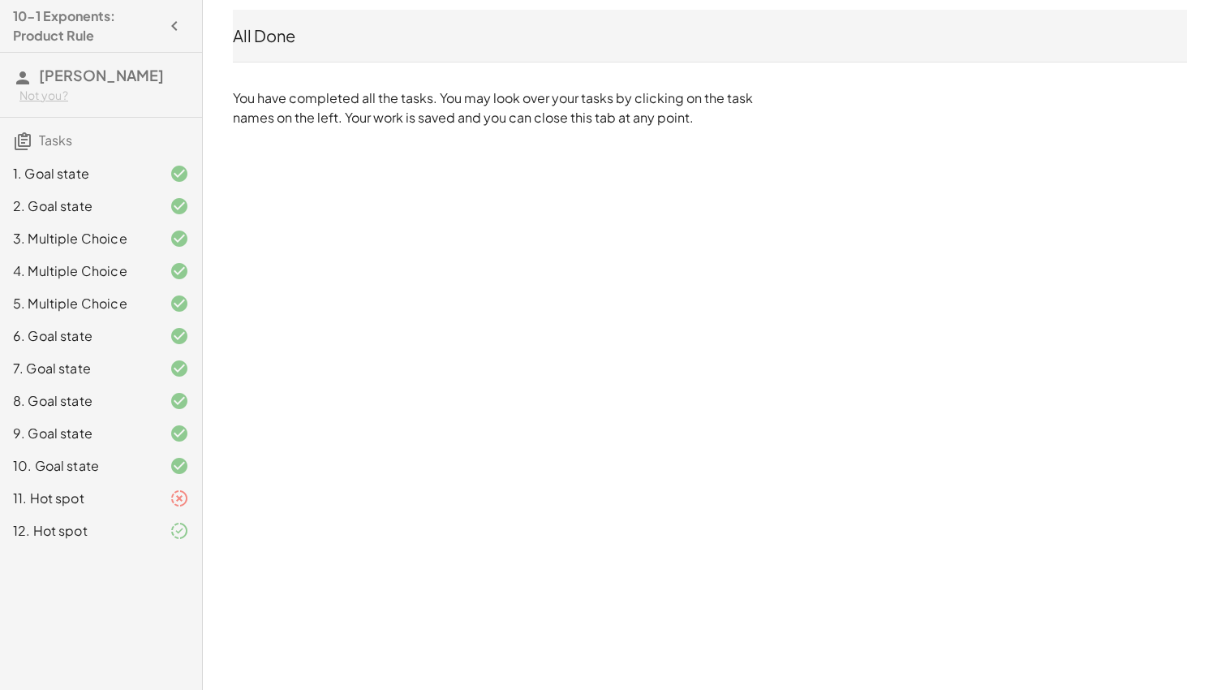
click at [141, 496] on div "11. Hot spot" at bounding box center [78, 497] width 131 height 19
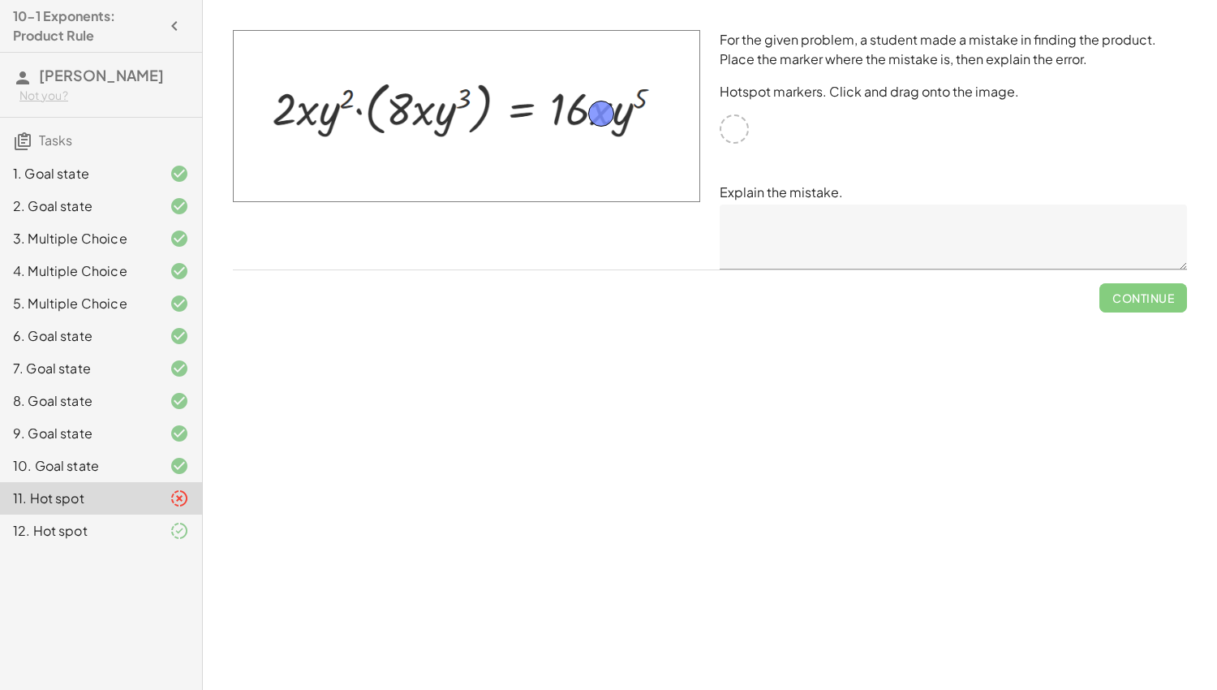
drag, startPoint x: 727, startPoint y: 132, endPoint x: 594, endPoint y: 117, distance: 133.9
drag, startPoint x: 591, startPoint y: 110, endPoint x: 597, endPoint y: 97, distance: 14.9
click at [732, 224] on textarea at bounding box center [953, 236] width 467 height 65
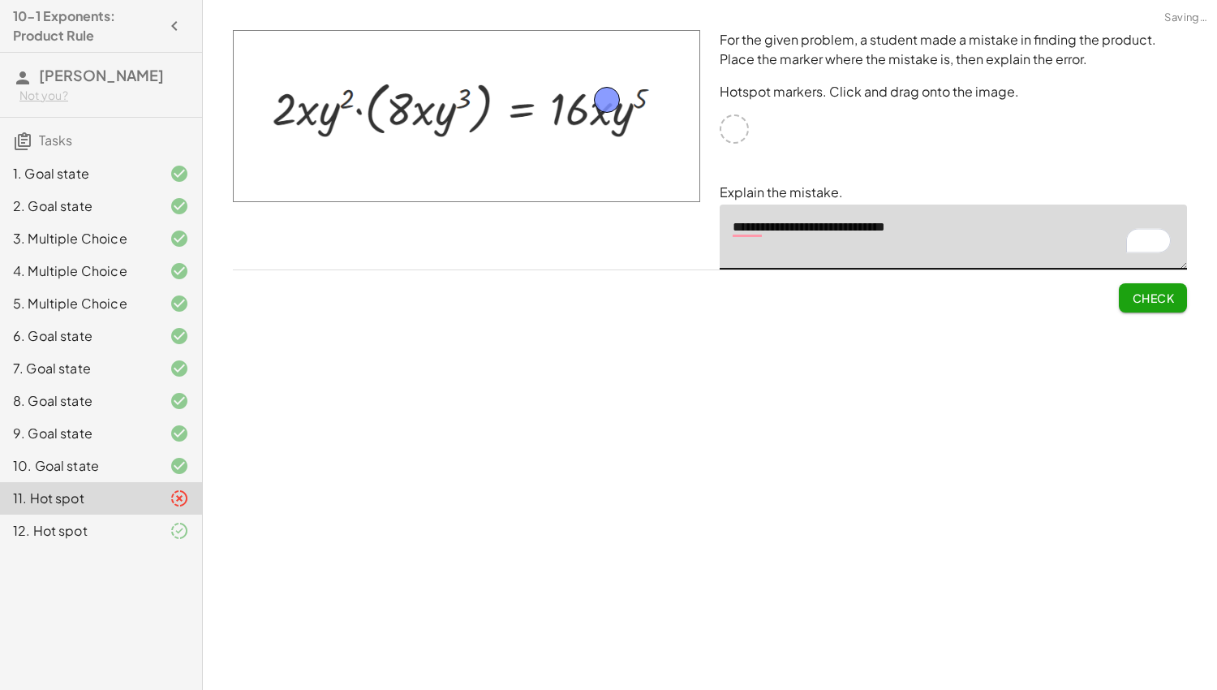
type textarea "**********"
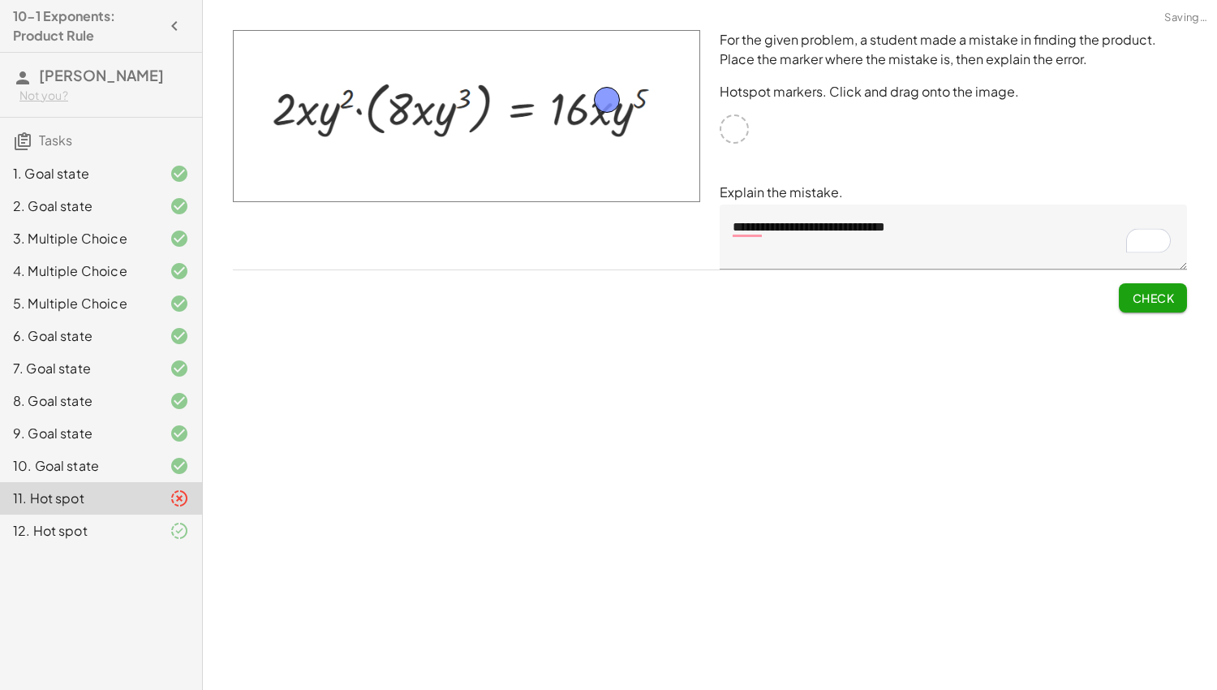
click at [1150, 301] on span "Check" at bounding box center [1153, 297] width 42 height 15
